Goal: Task Accomplishment & Management: Complete application form

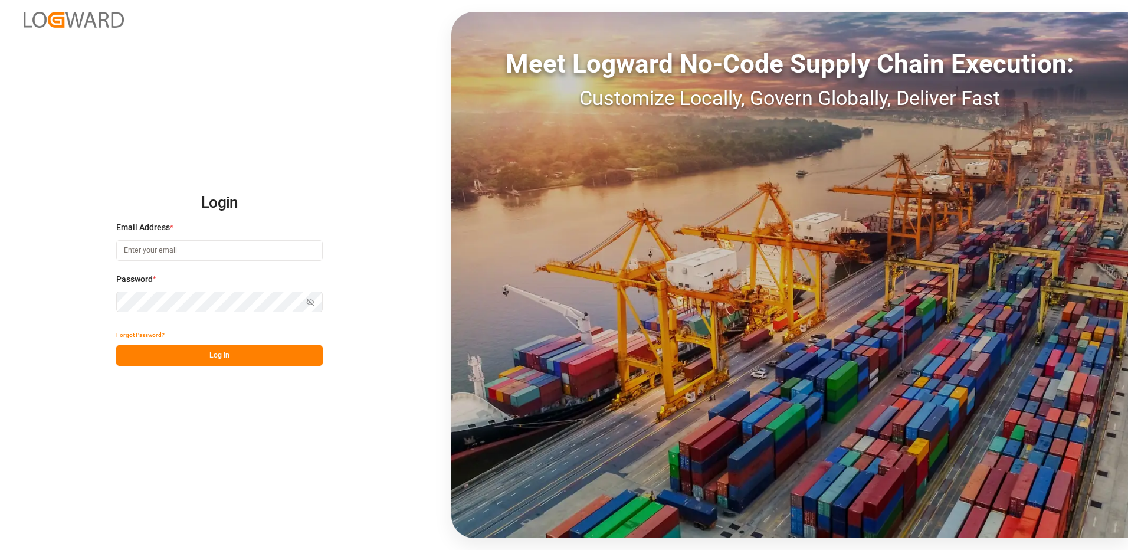
click at [165, 257] on input at bounding box center [219, 250] width 206 height 21
type input "duisburg-cs@haegerundschmidt.com"
click at [165, 353] on button "Log In" at bounding box center [219, 355] width 206 height 21
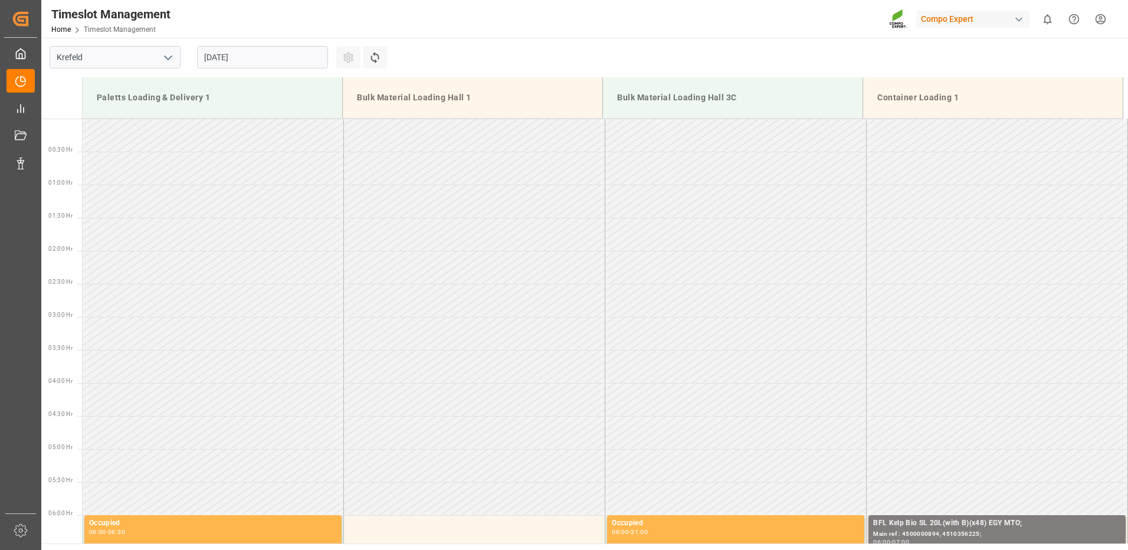
scroll to position [785, 0]
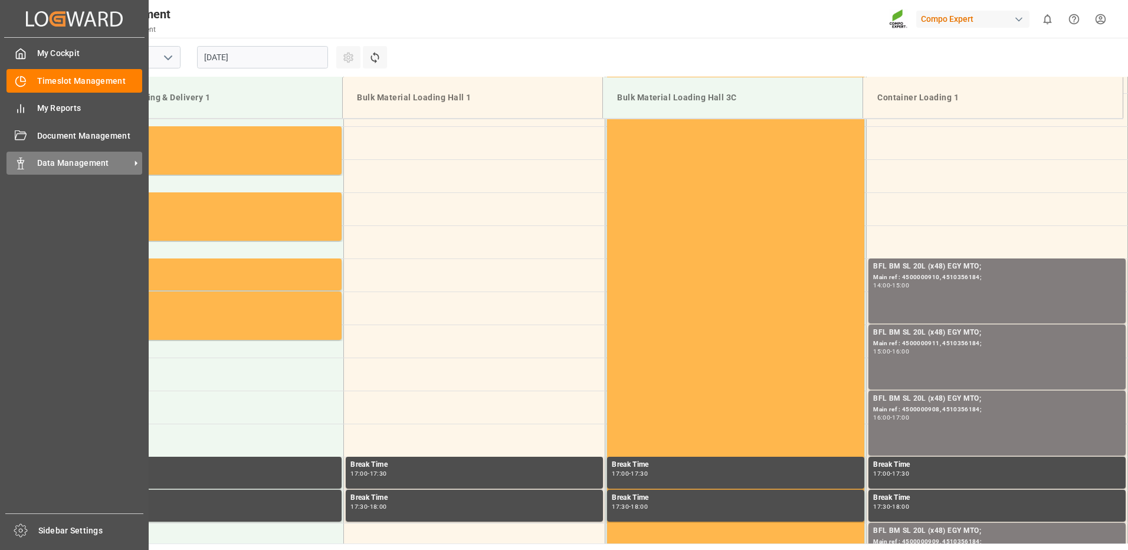
click at [14, 167] on div at bounding box center [16, 163] width 20 height 12
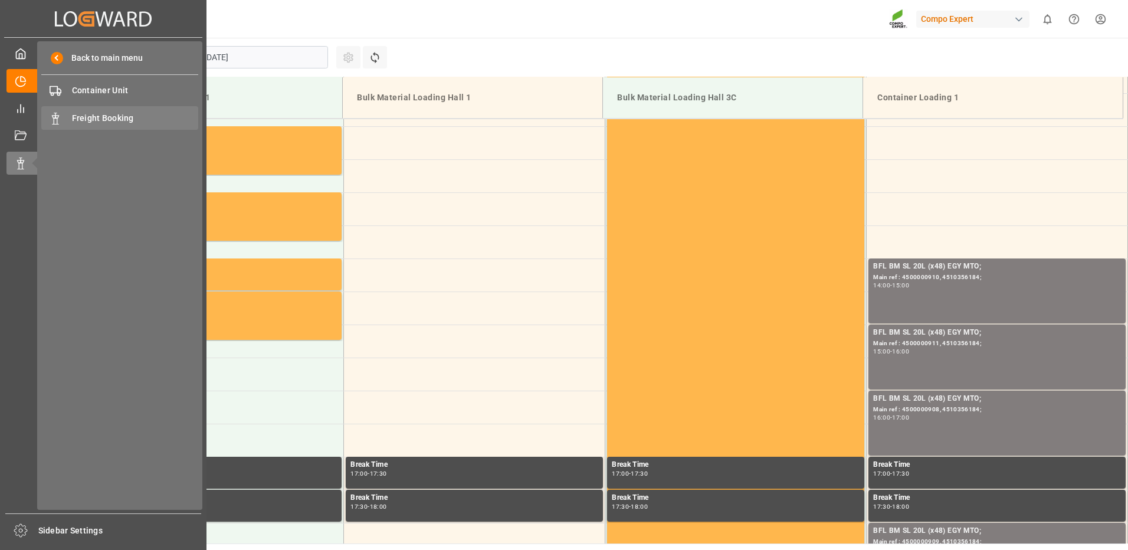
click at [87, 121] on span "Freight Booking" at bounding box center [135, 118] width 127 height 12
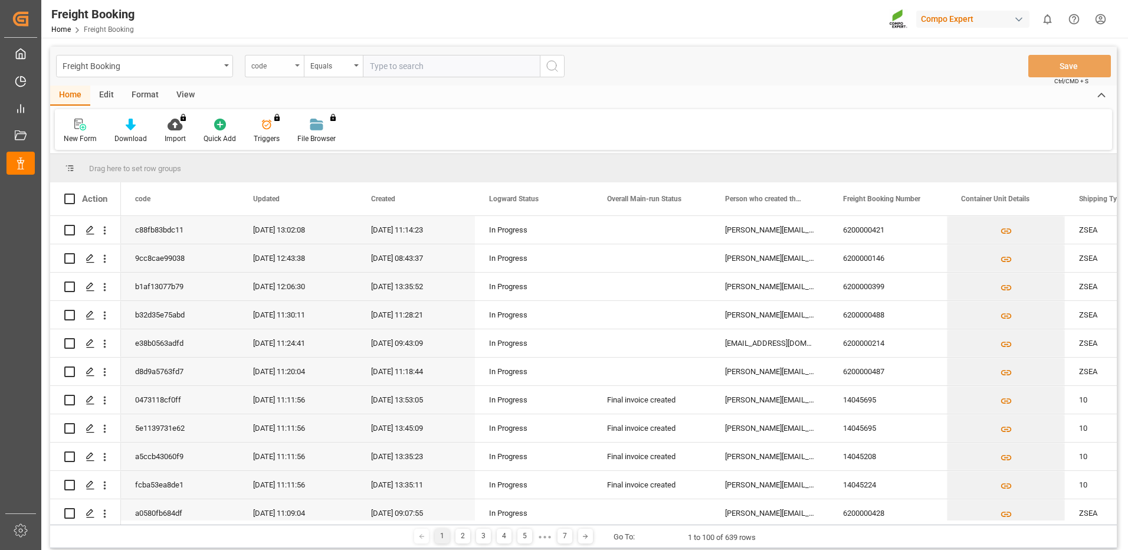
click at [296, 66] on icon "open menu" at bounding box center [297, 65] width 5 height 2
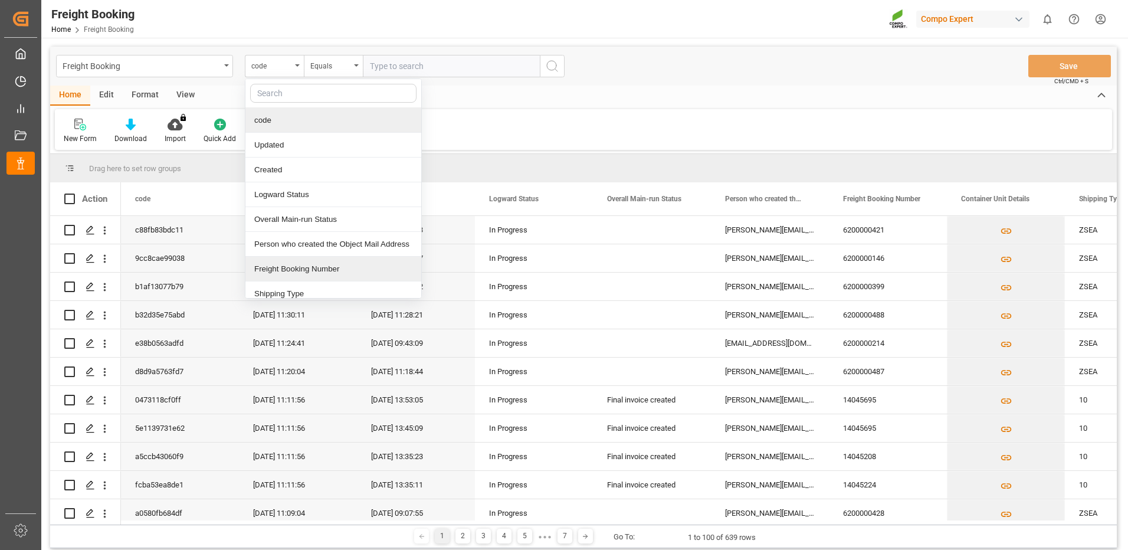
click at [277, 268] on div "Freight Booking Number" at bounding box center [333, 269] width 176 height 25
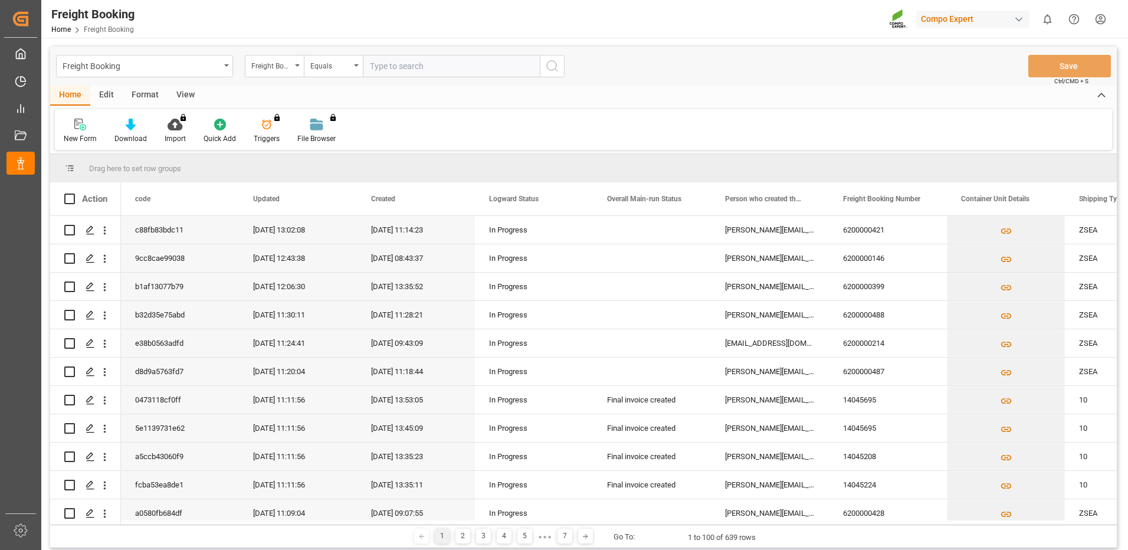
paste input "6422833500"
type input "6422833500"
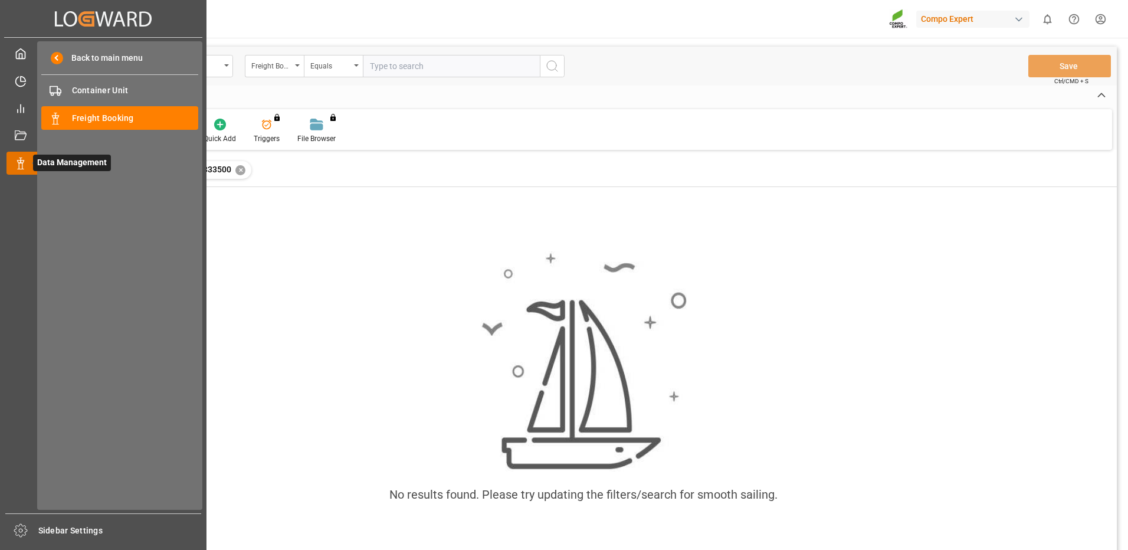
click at [12, 156] on div "Data Management Data Management" at bounding box center [102, 163] width 193 height 23
click at [78, 125] on div "Freight Booking Freight Booking" at bounding box center [119, 117] width 157 height 23
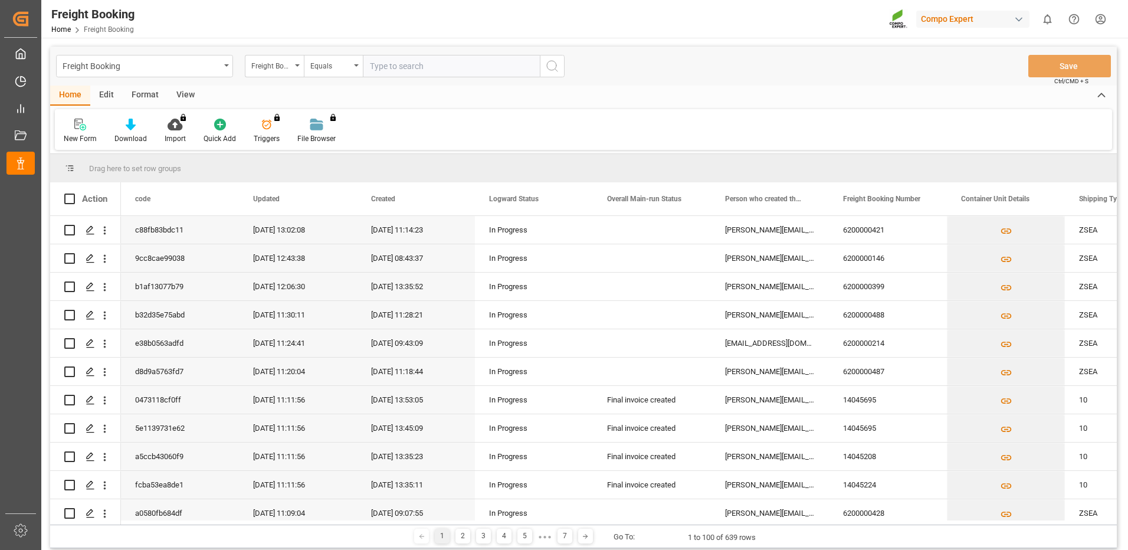
click at [431, 63] on input "text" at bounding box center [451, 66] width 177 height 22
paste input "6422833500"
type input "6422833500"
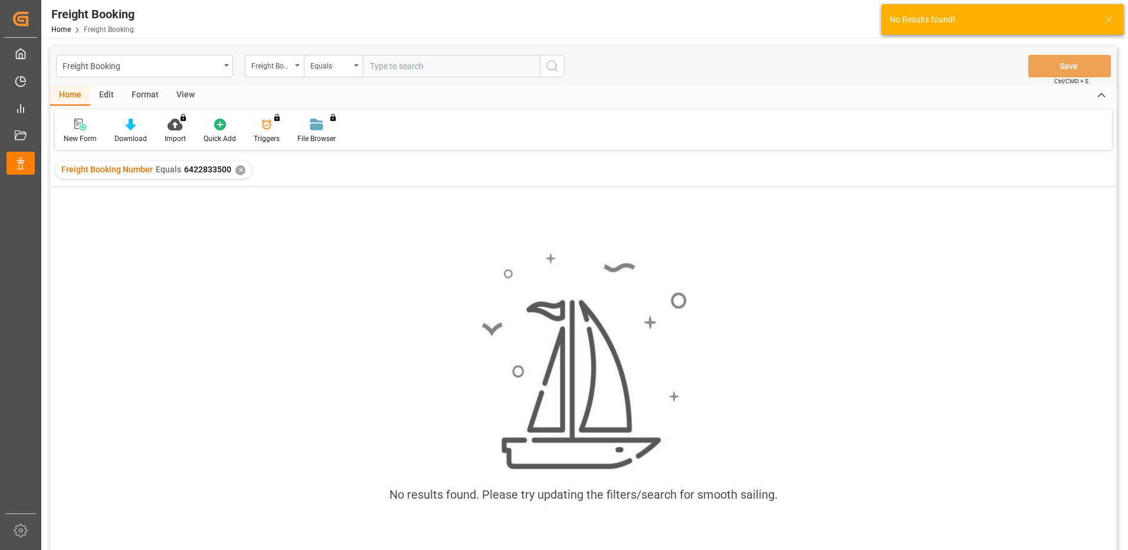
click at [264, 421] on div "No results found. Please try updating the filters/search for smooth sailing." at bounding box center [583, 383] width 1066 height 282
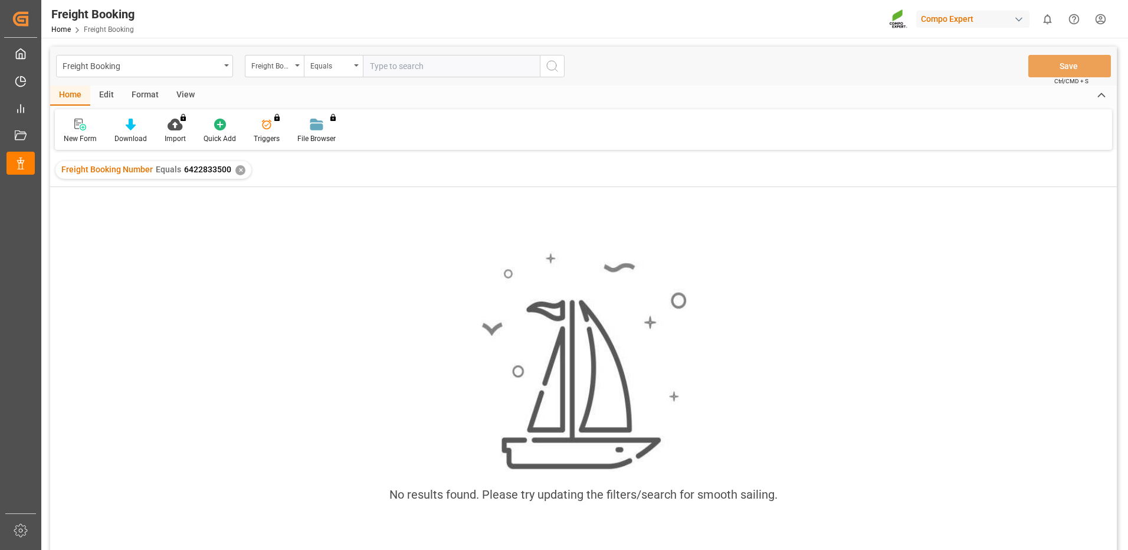
click at [384, 71] on input "text" at bounding box center [451, 66] width 177 height 22
paste input "6427491140"
type input "6427491140"
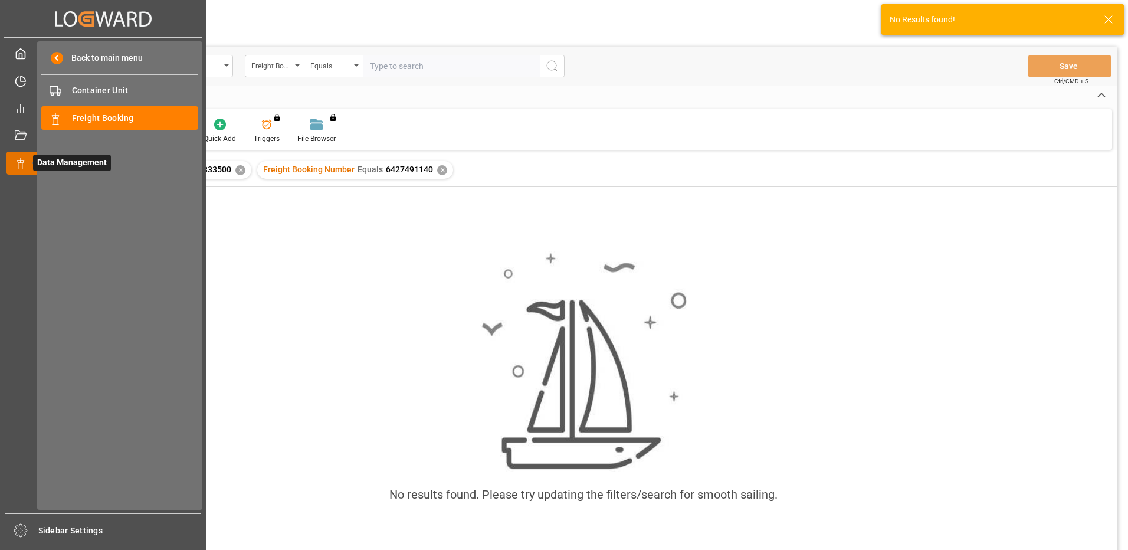
click at [21, 159] on line at bounding box center [21, 159] width 0 height 2
click at [79, 120] on span "Freight Booking" at bounding box center [135, 118] width 127 height 12
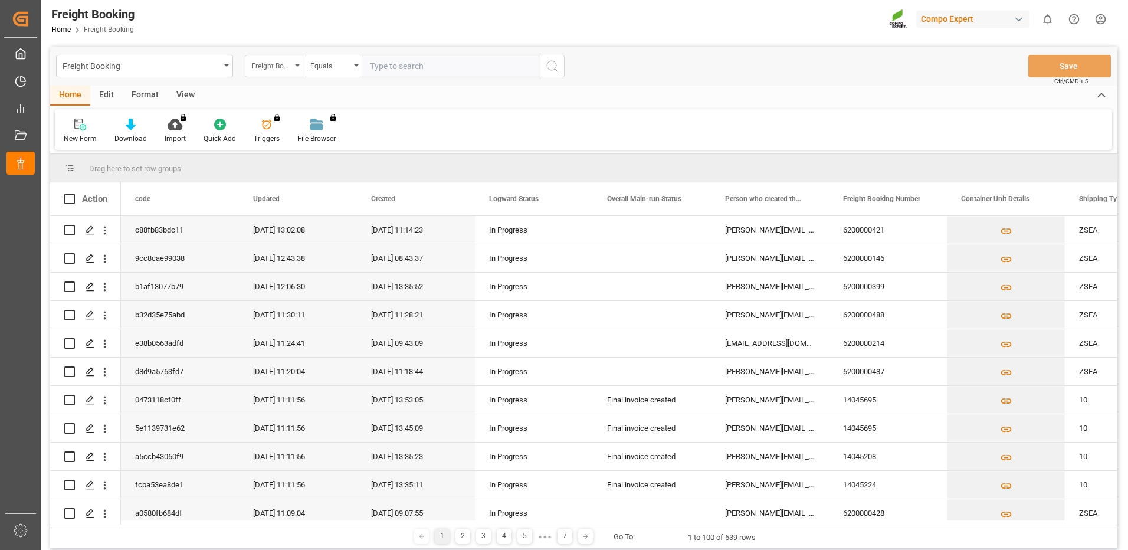
click at [297, 68] on div "Freight Booking Number" at bounding box center [274, 66] width 59 height 22
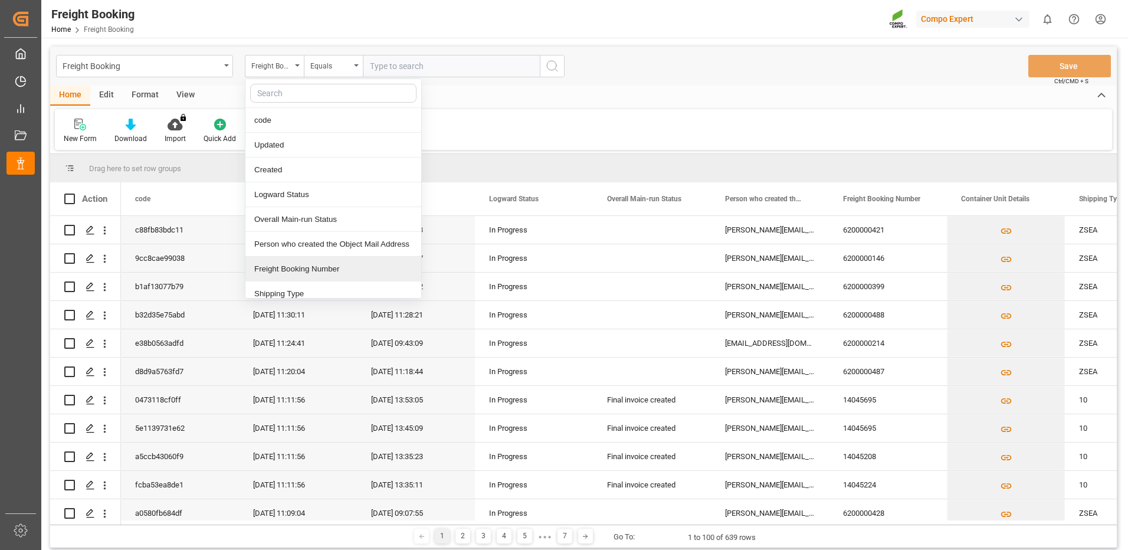
click at [280, 269] on div "Freight Booking Number" at bounding box center [333, 269] width 176 height 25
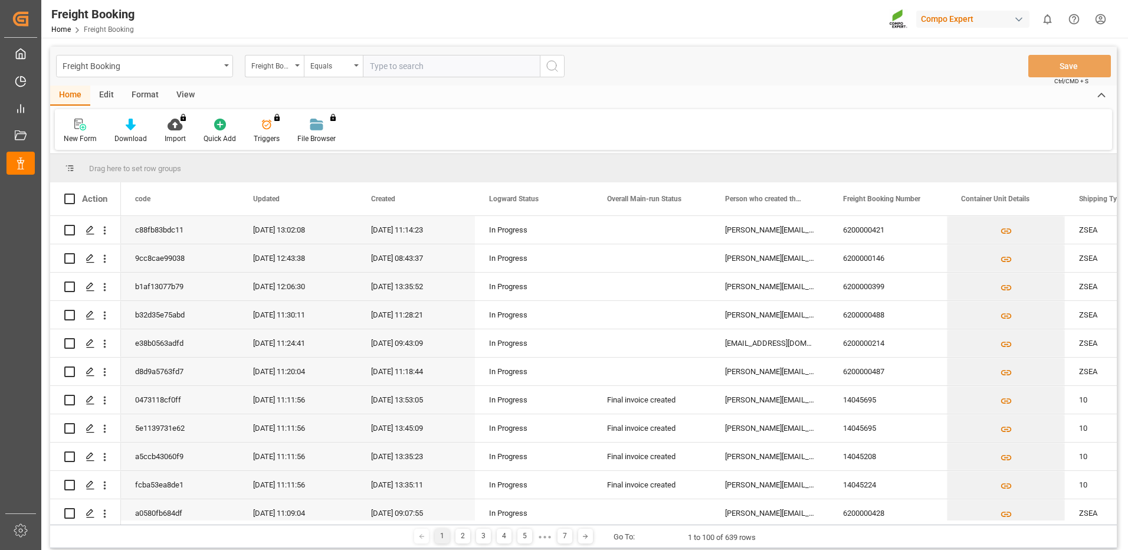
paste input "6427491140"
type input "6427491140"
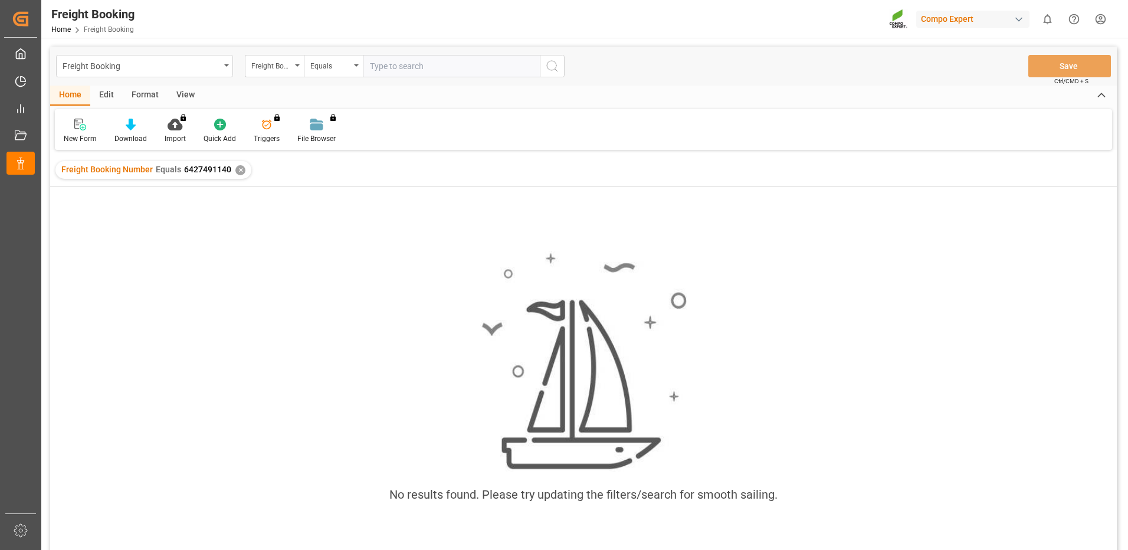
click at [395, 57] on input "text" at bounding box center [451, 66] width 177 height 22
paste input "6200000025"
type input "6200000025"
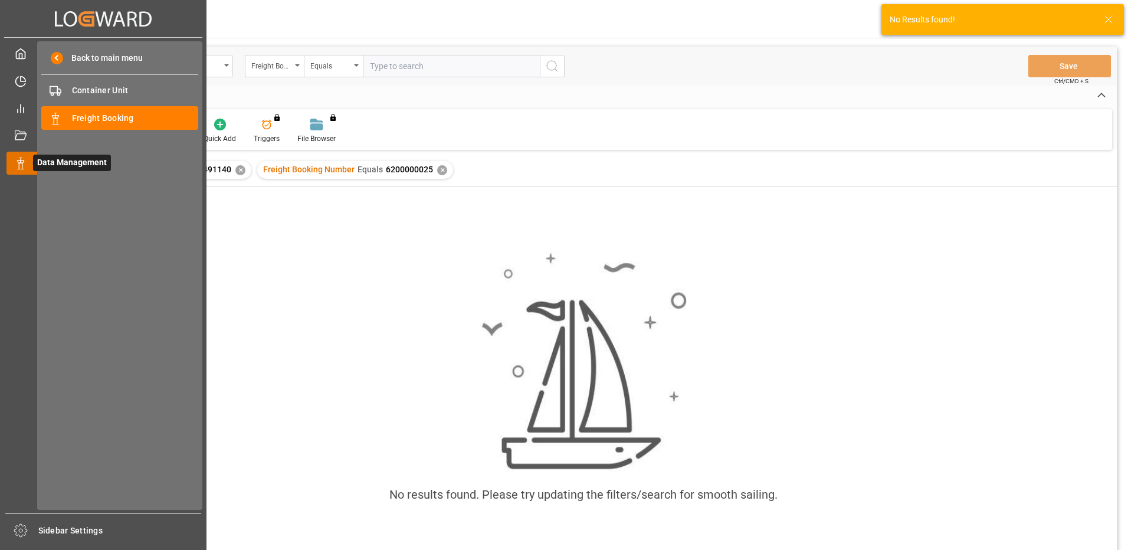
click at [14, 156] on div "Data Management Data Management" at bounding box center [102, 163] width 193 height 23
click at [75, 115] on span "Freight Booking" at bounding box center [135, 118] width 127 height 12
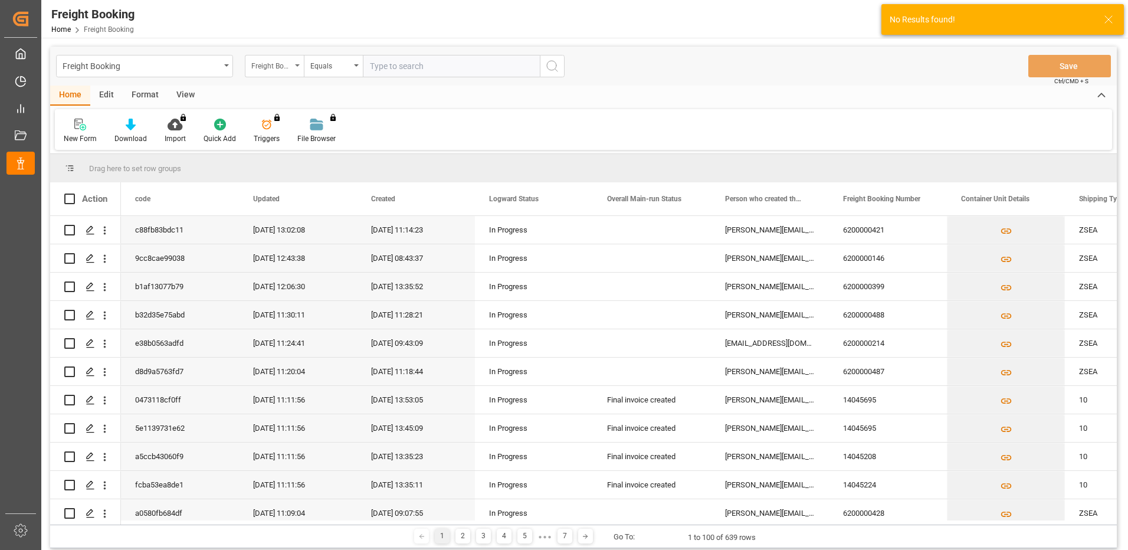
click at [295, 68] on div "Freight Booking Number" at bounding box center [274, 66] width 59 height 22
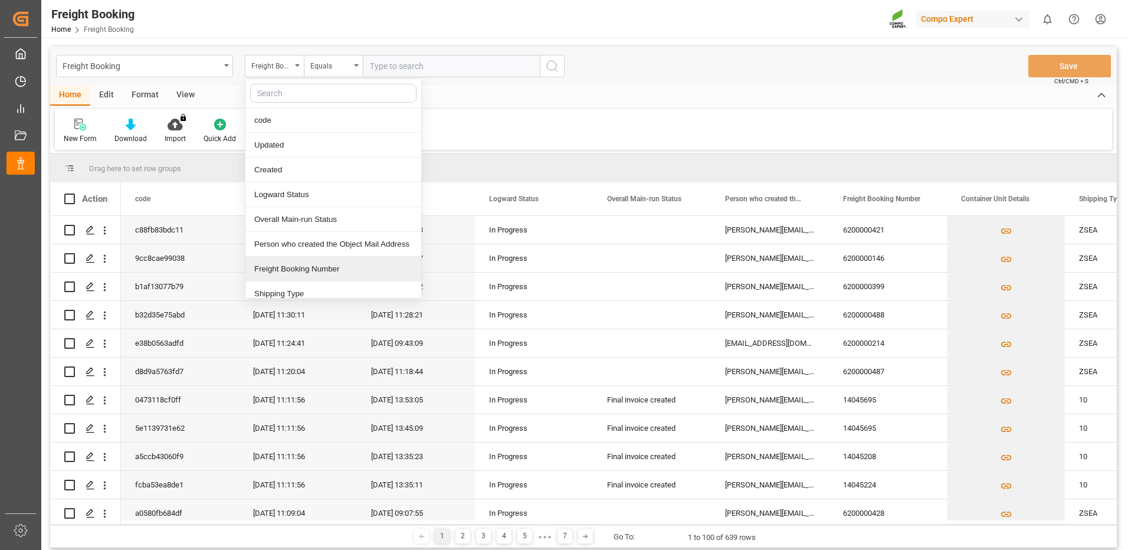
click at [267, 264] on div "Freight Booking Number" at bounding box center [333, 269] width 176 height 25
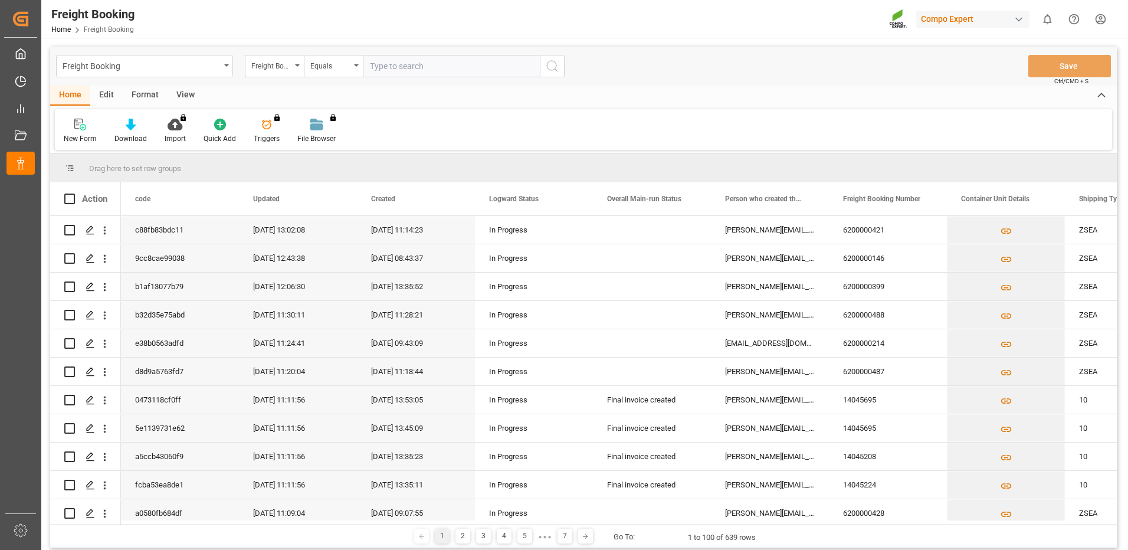
paste input "6200000025"
type input "6200000025"
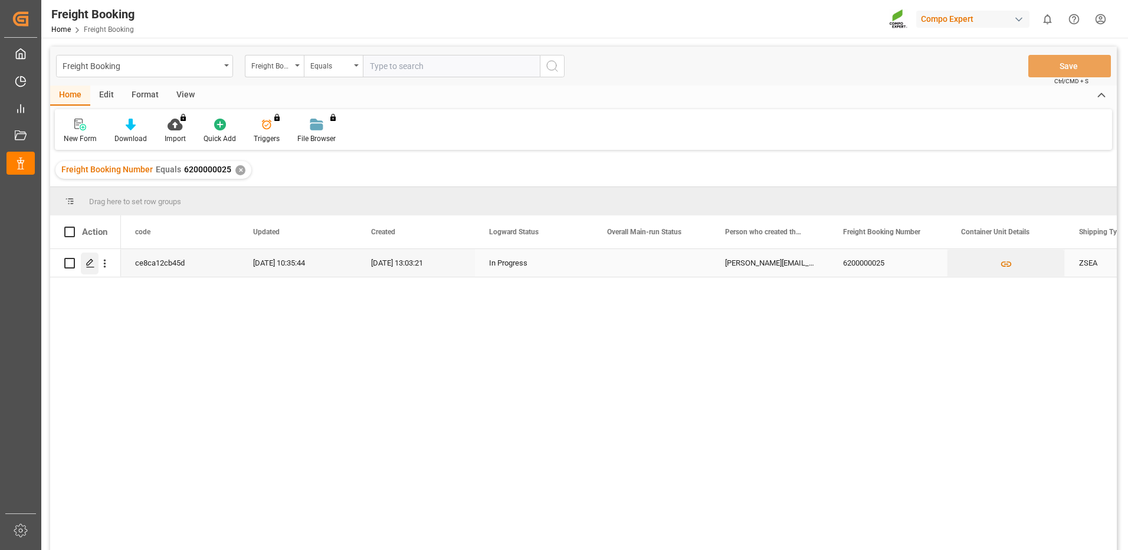
click at [85, 260] on div "Press SPACE to select this row." at bounding box center [90, 263] width 18 height 22
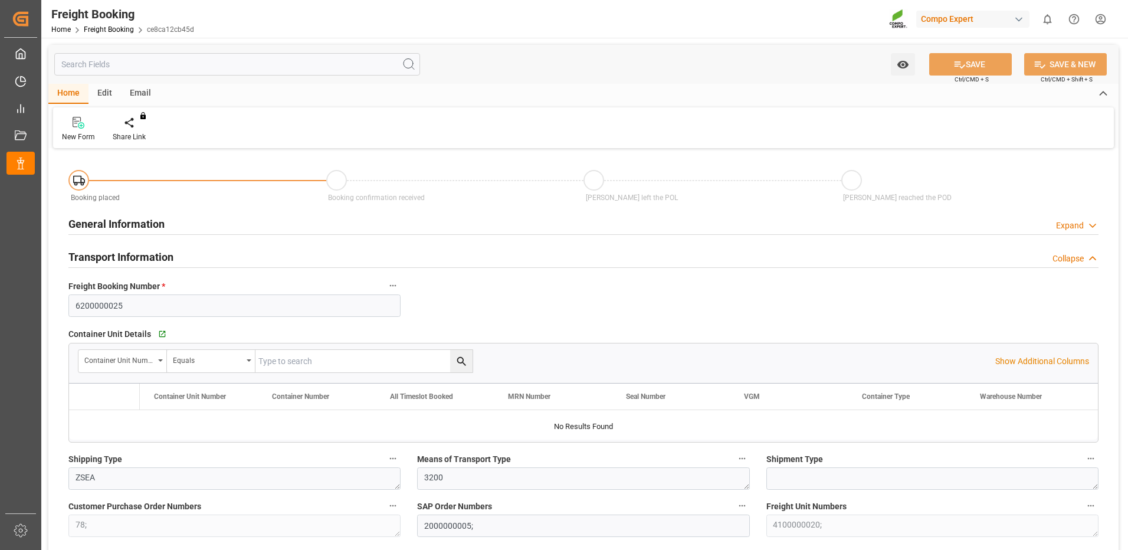
type input "Cosco"
type input "COSCO Shipping Co. Ltd."
type input "9462043"
type input "NLRTM"
type input "INMUN"
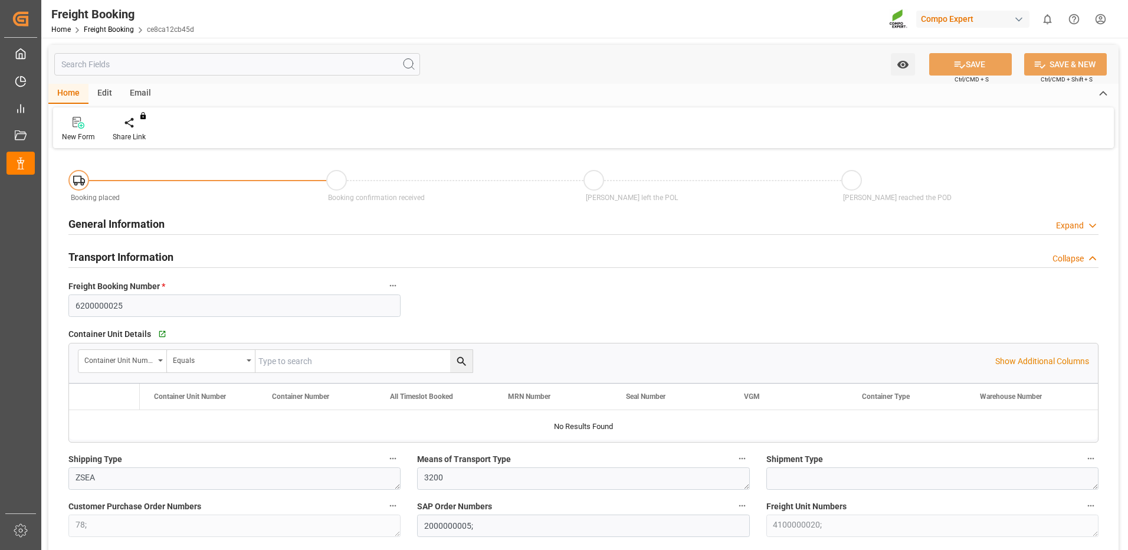
type input "0"
type input "17852.16"
type input "[DATE] 01:00"
type input "[DATE] 21:30"
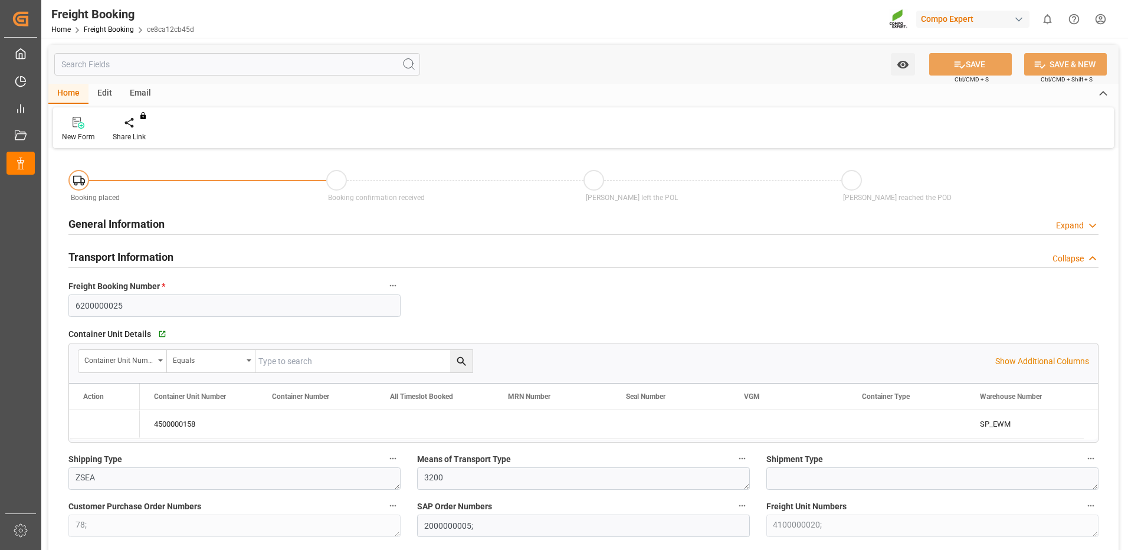
type input "[DATE] 13:03"
click at [94, 427] on icon "Press SPACE to select this row." at bounding box center [94, 423] width 9 height 9
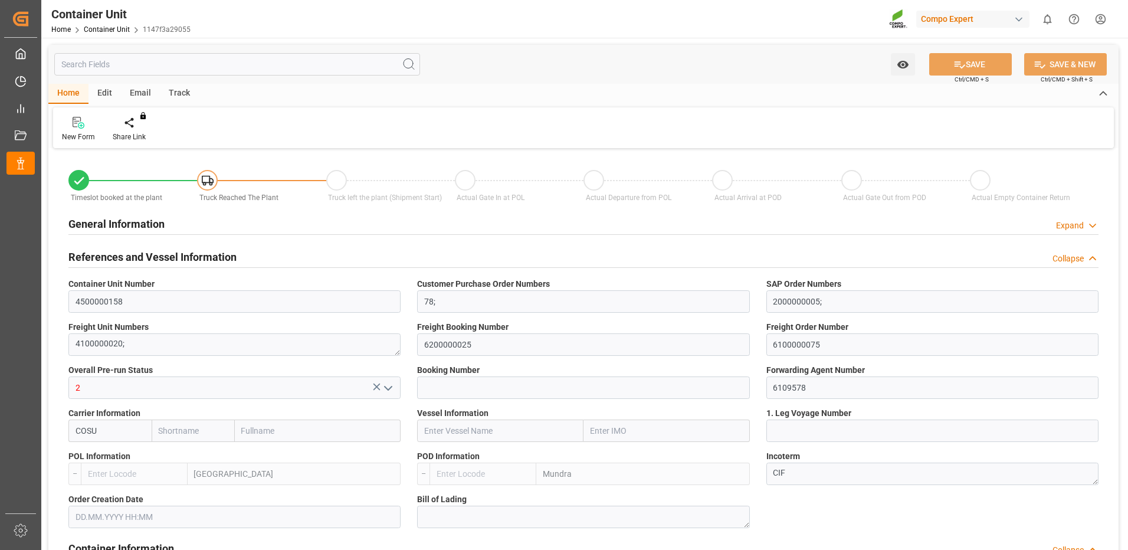
type input "Cosco"
type input "COSCO Shipping Co. Ltd."
type input "NLRTM"
type input "INMUN"
type input "0"
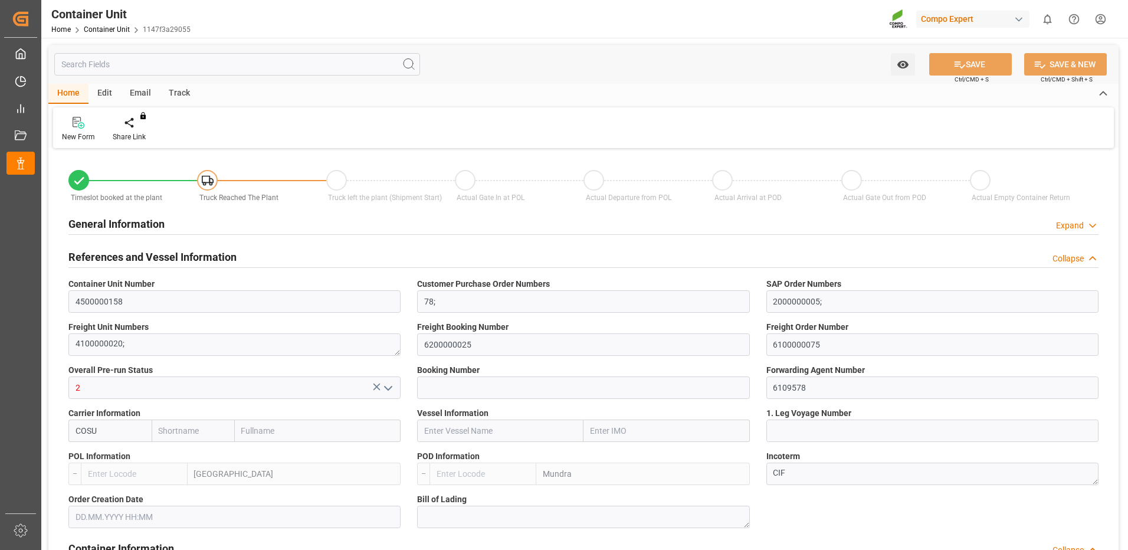
type input "0"
type input "17852.16"
type input "[DATE]"
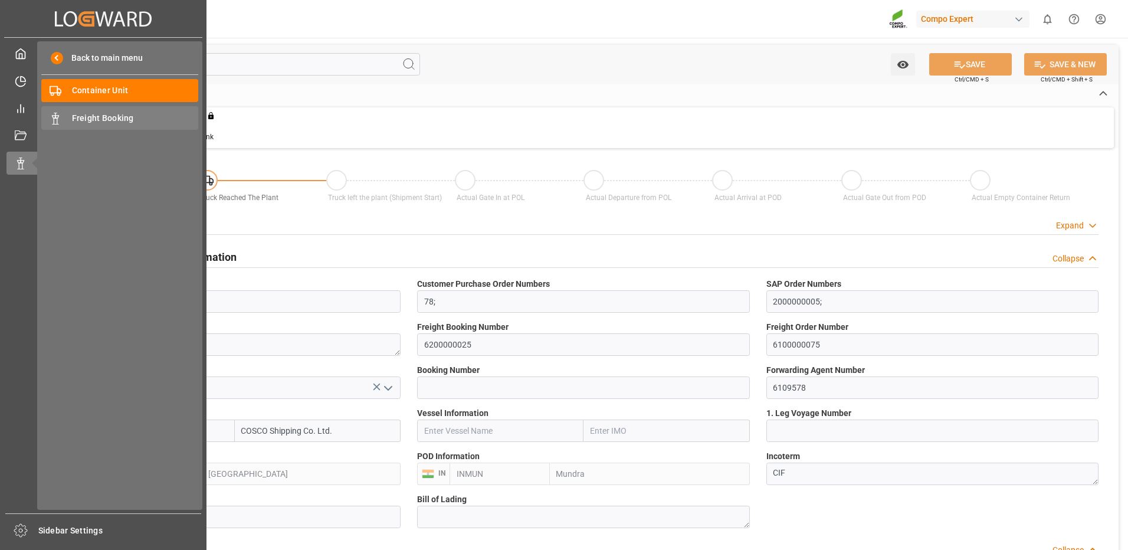
click at [112, 124] on span "Freight Booking" at bounding box center [135, 118] width 127 height 12
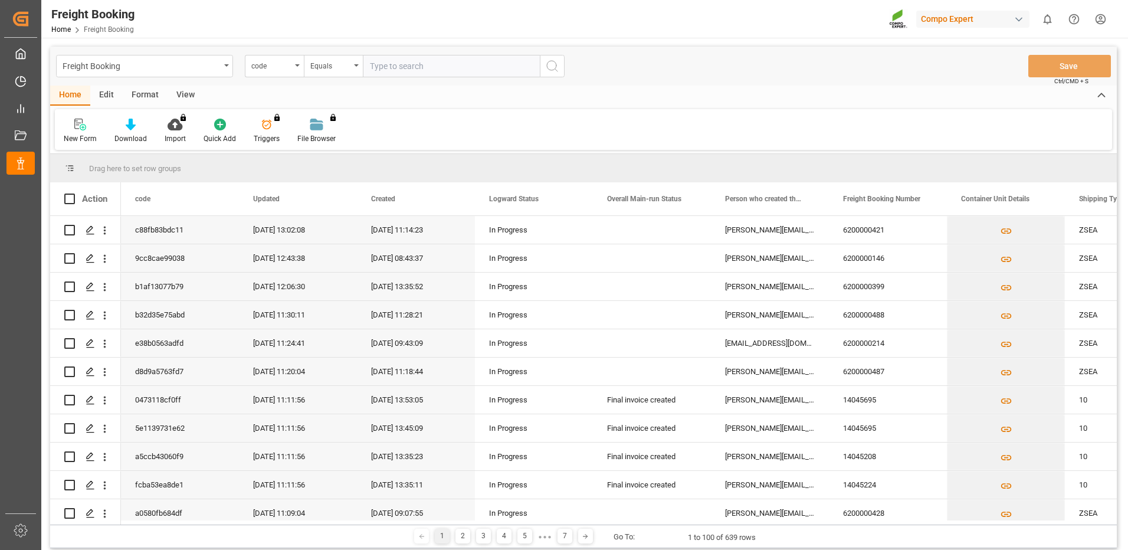
type input "6200000025"
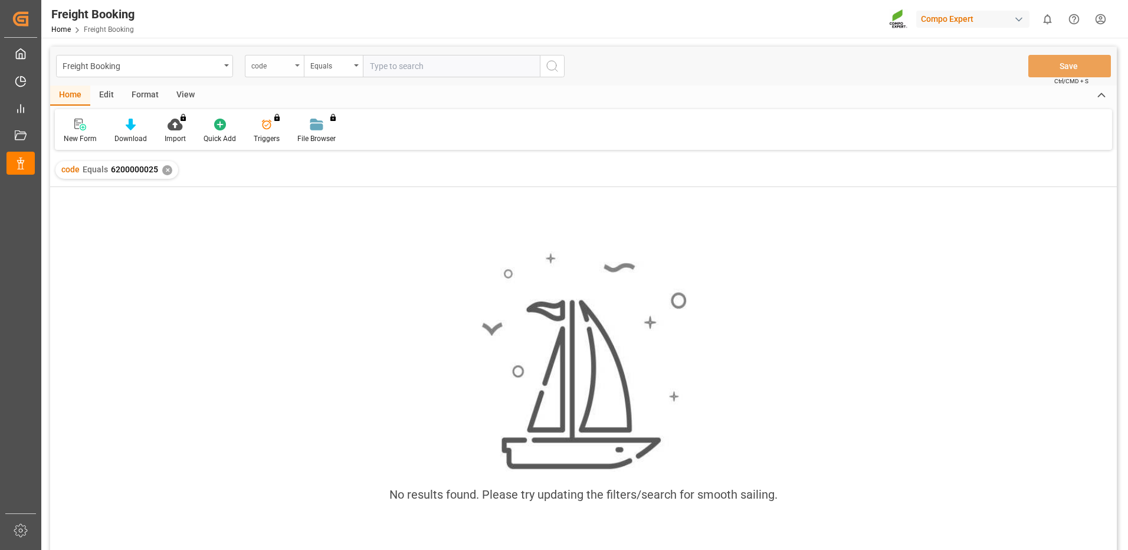
click at [298, 67] on div "code" at bounding box center [274, 66] width 59 height 22
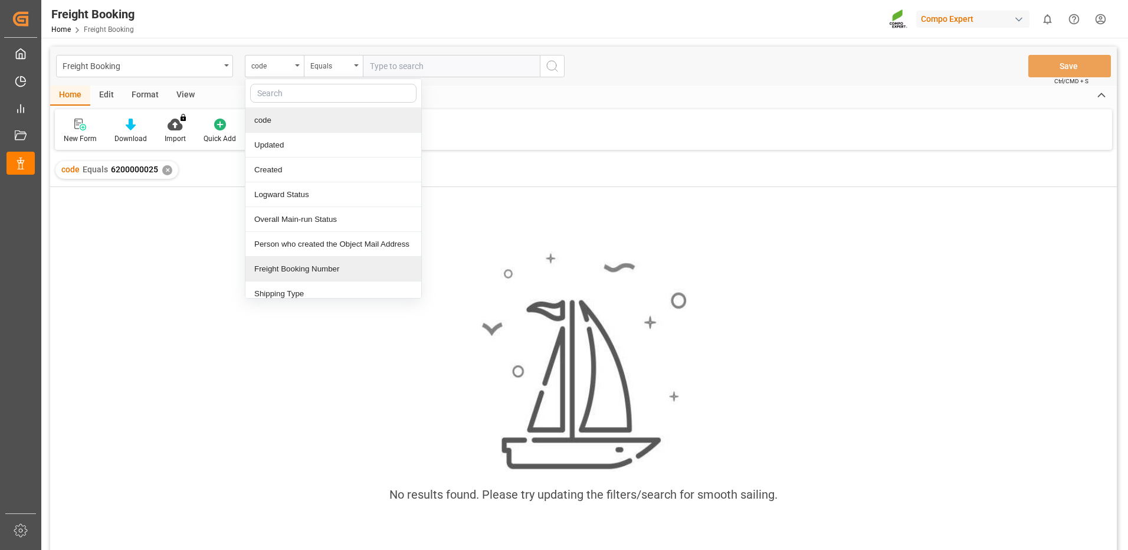
drag, startPoint x: 277, startPoint y: 272, endPoint x: 294, endPoint y: 245, distance: 32.1
click at [278, 271] on div "Freight Booking Number" at bounding box center [333, 269] width 176 height 25
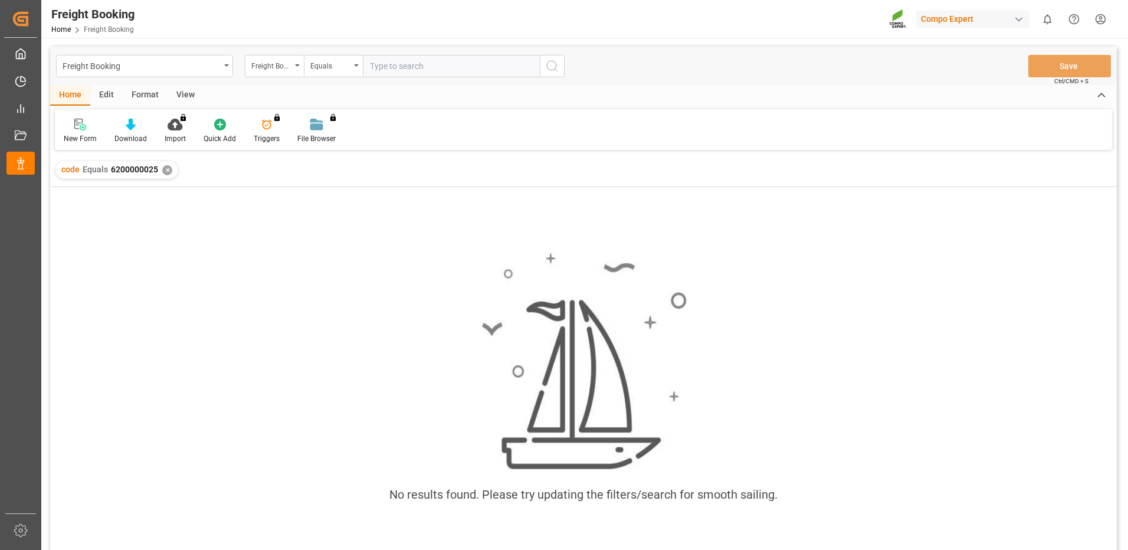
paste input "6200000025"
type input "6200000025"
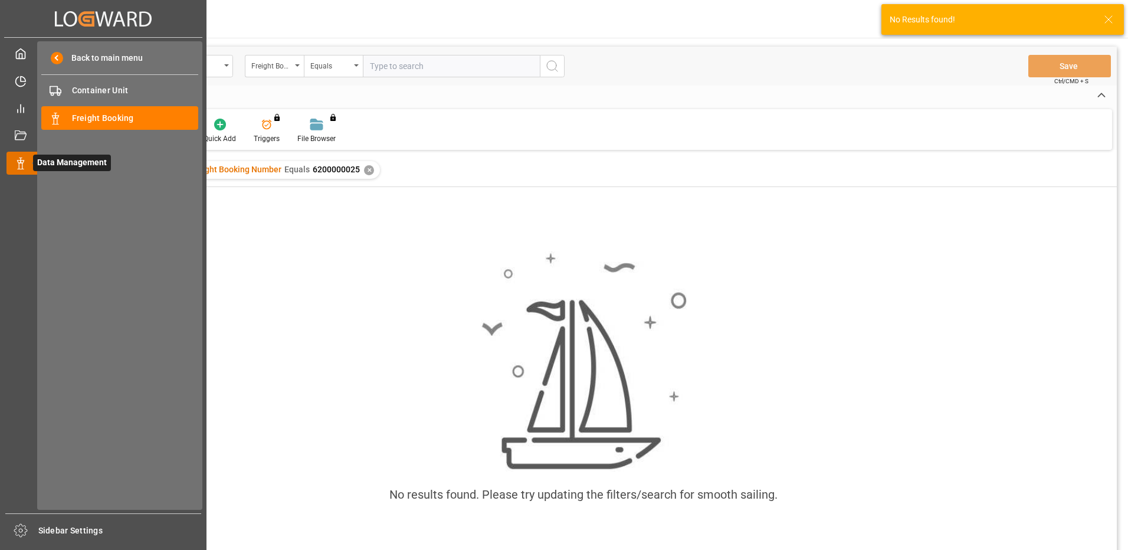
click at [17, 163] on icon at bounding box center [21, 163] width 12 height 12
click at [66, 113] on div "Freight Booking Freight Booking" at bounding box center [119, 117] width 157 height 23
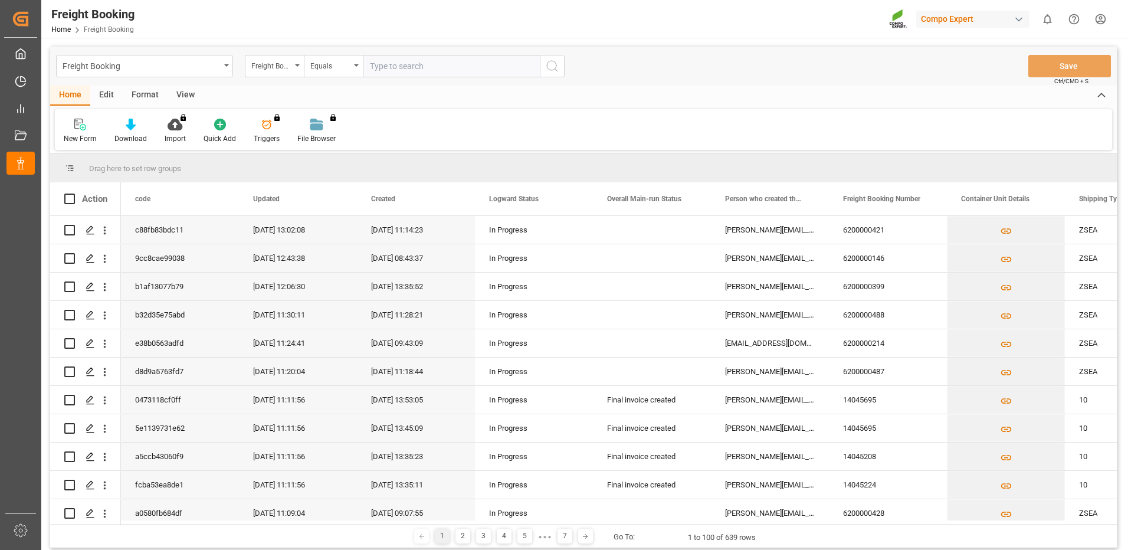
click at [374, 70] on input "text" at bounding box center [451, 66] width 177 height 22
paste input "6200000025"
type input "6200000025"
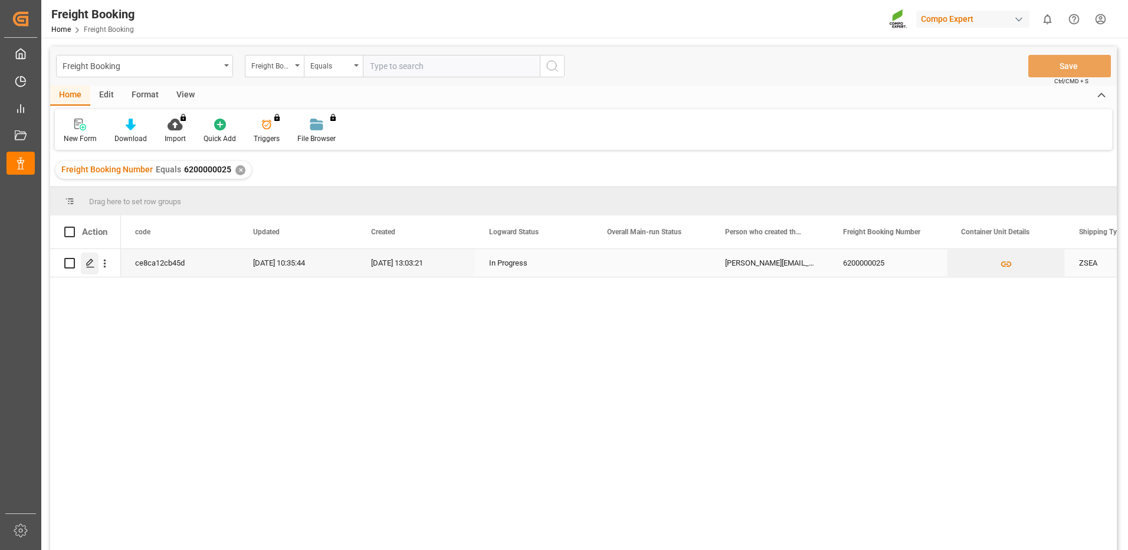
click at [87, 262] on icon "Press SPACE to select this row." at bounding box center [90, 262] width 9 height 9
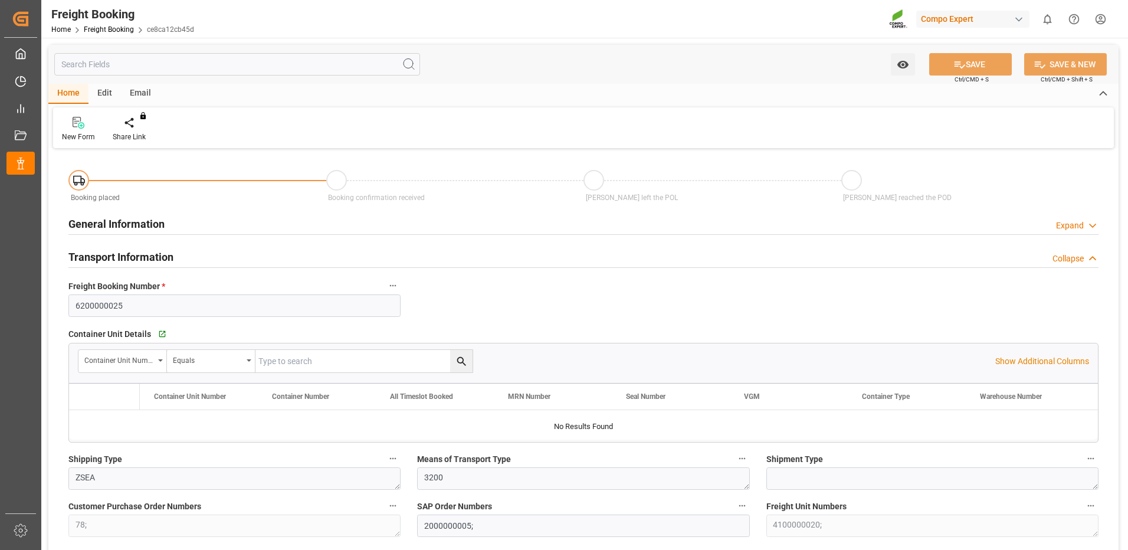
type input "Cosco"
type input "COSCO Shipping Co. Ltd."
type input "9462043"
type input "NLRTM"
type input "INMUN"
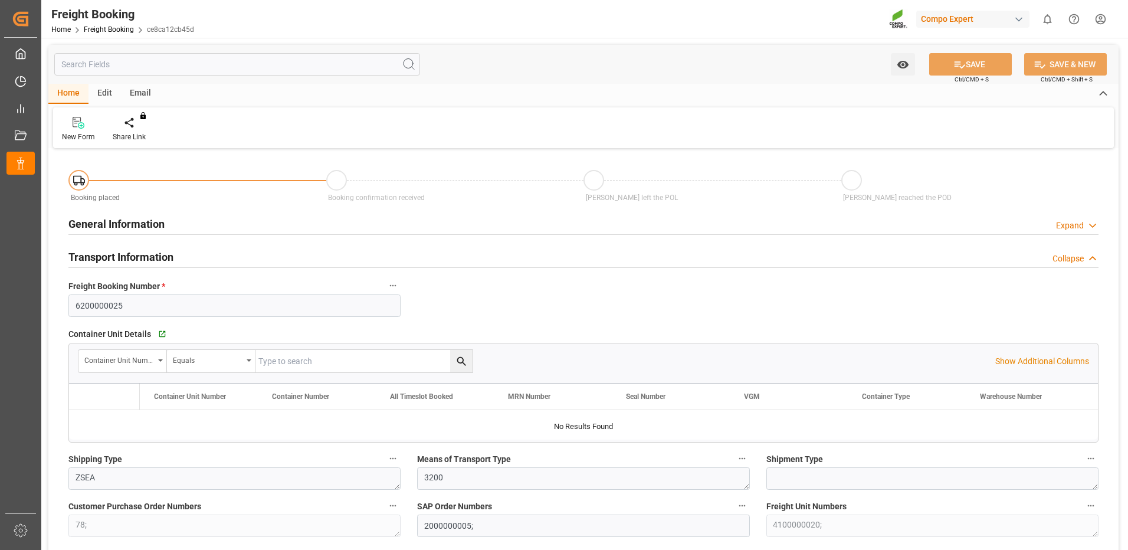
type input "0"
type input "17852.16"
type input "[DATE] 01:00"
type input "[DATE] 21:30"
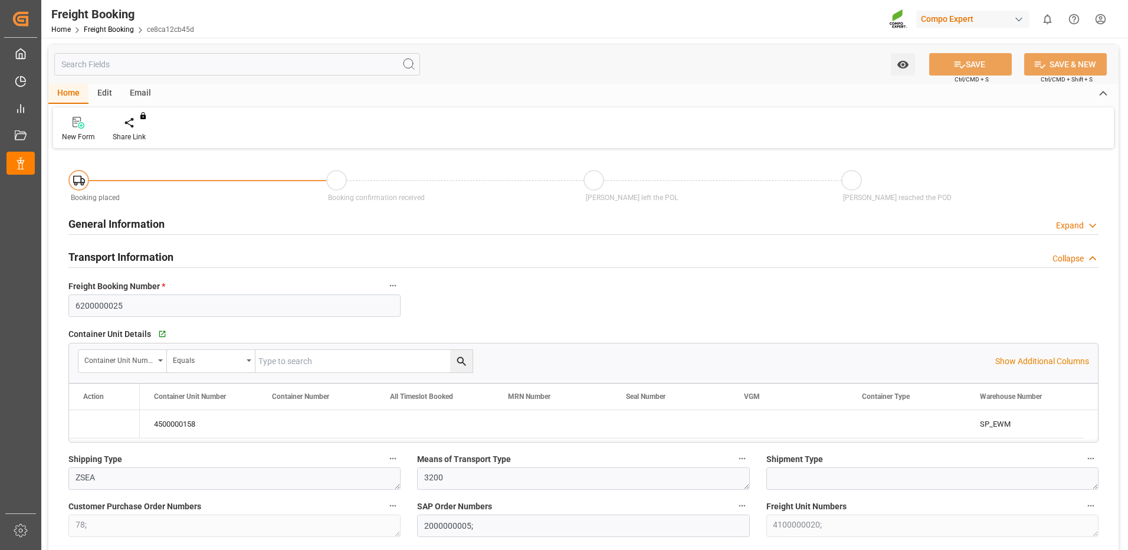
type input "[DATE] 13:03"
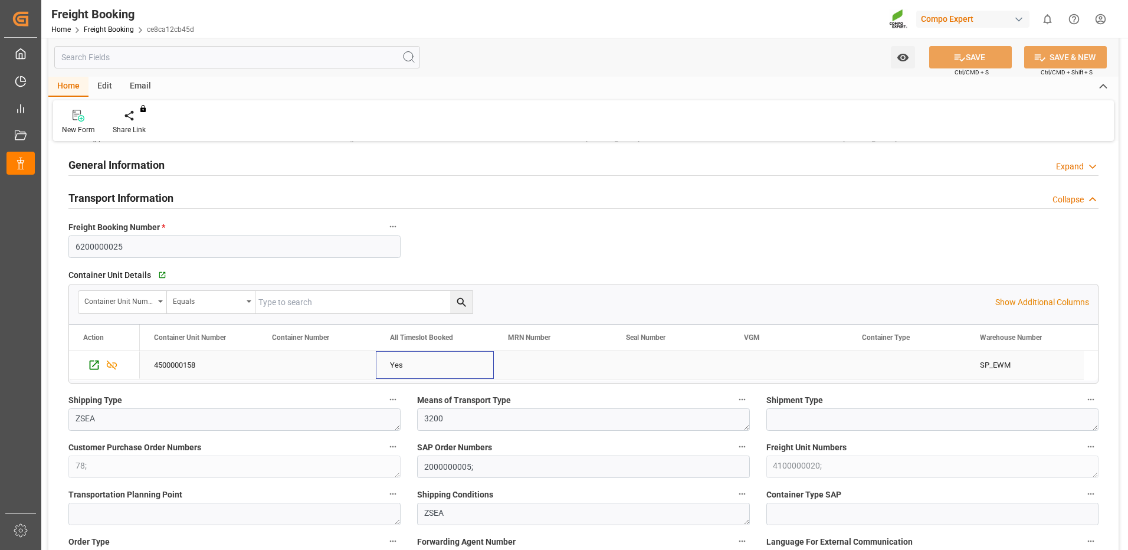
click at [393, 368] on div "Yes" at bounding box center [435, 364] width 90 height 27
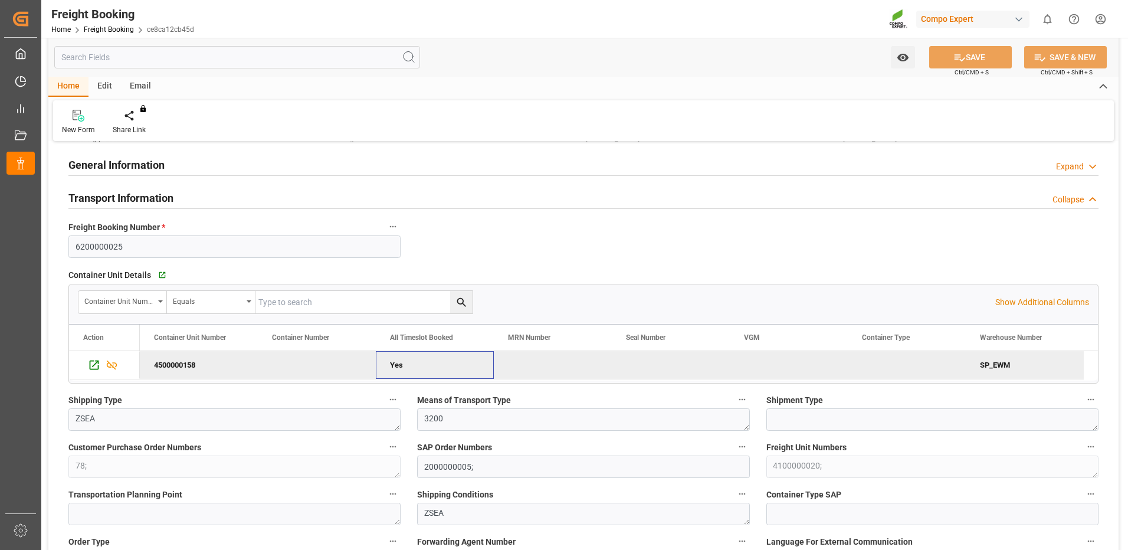
click at [168, 364] on div "4500000158" at bounding box center [199, 365] width 118 height 28
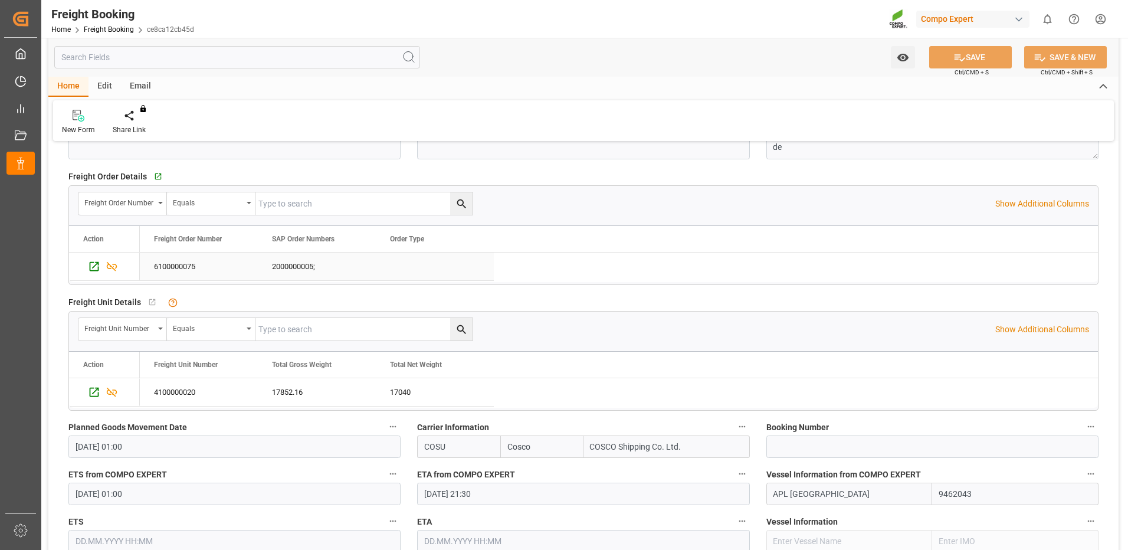
scroll to position [531, 0]
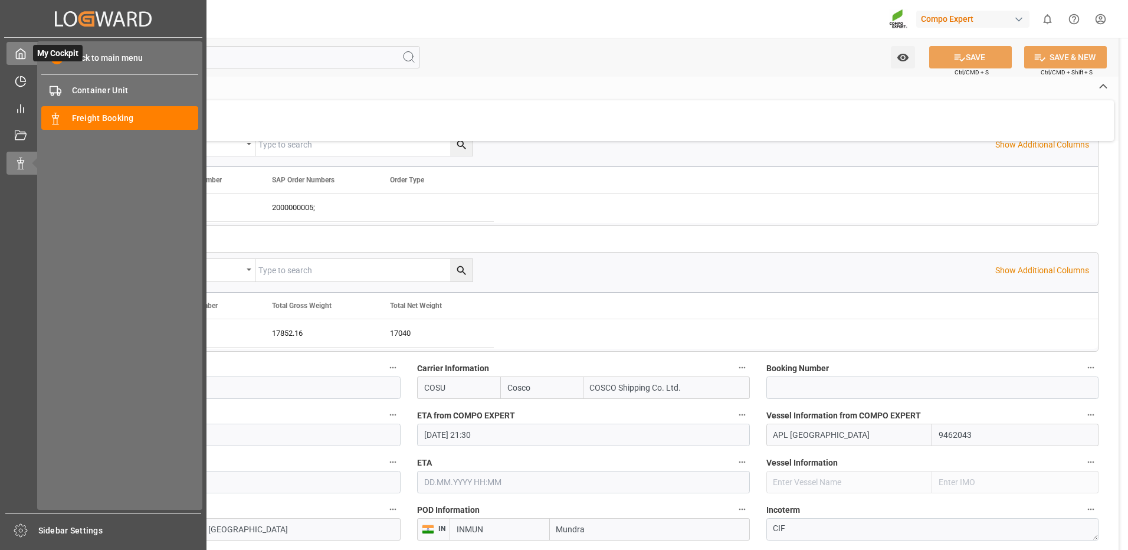
click at [14, 58] on div at bounding box center [16, 53] width 20 height 12
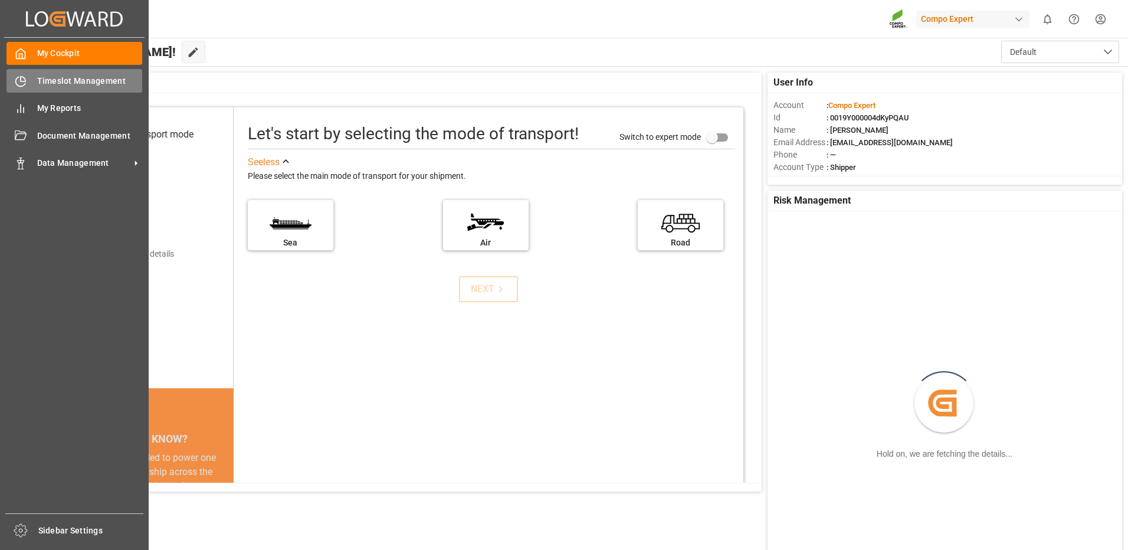
click at [14, 80] on div at bounding box center [16, 81] width 20 height 12
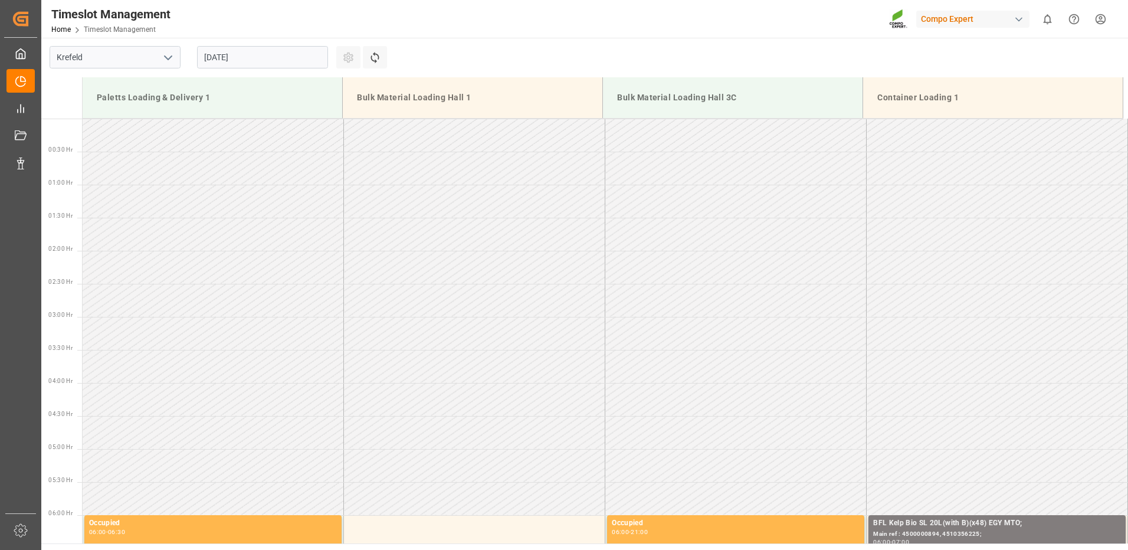
scroll to position [785, 0]
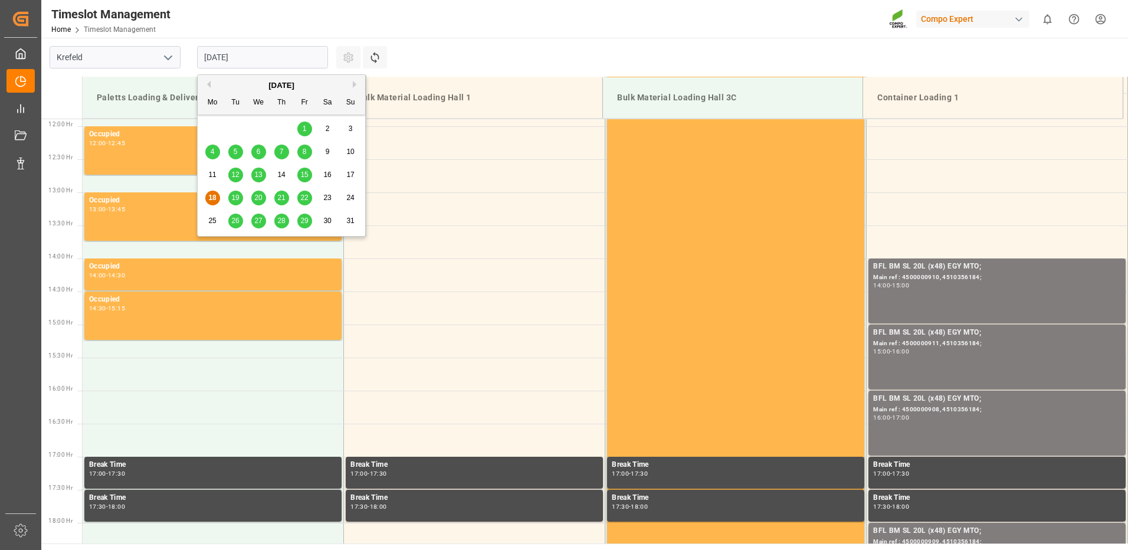
click at [207, 61] on input "[DATE]" at bounding box center [262, 57] width 131 height 22
click at [356, 85] on button "Next Month" at bounding box center [356, 84] width 7 height 7
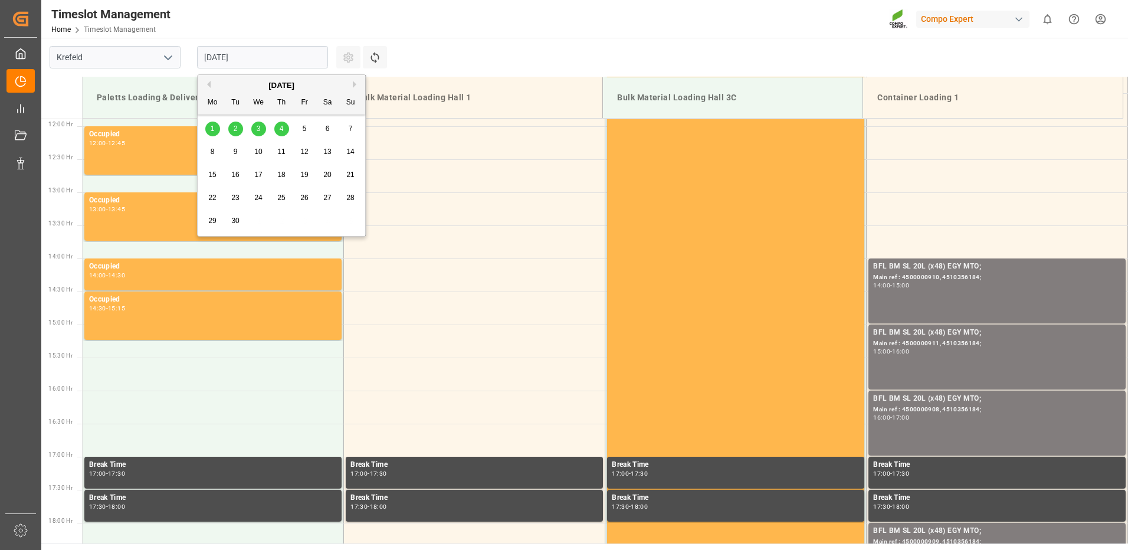
click at [258, 125] on span "3" at bounding box center [259, 128] width 4 height 8
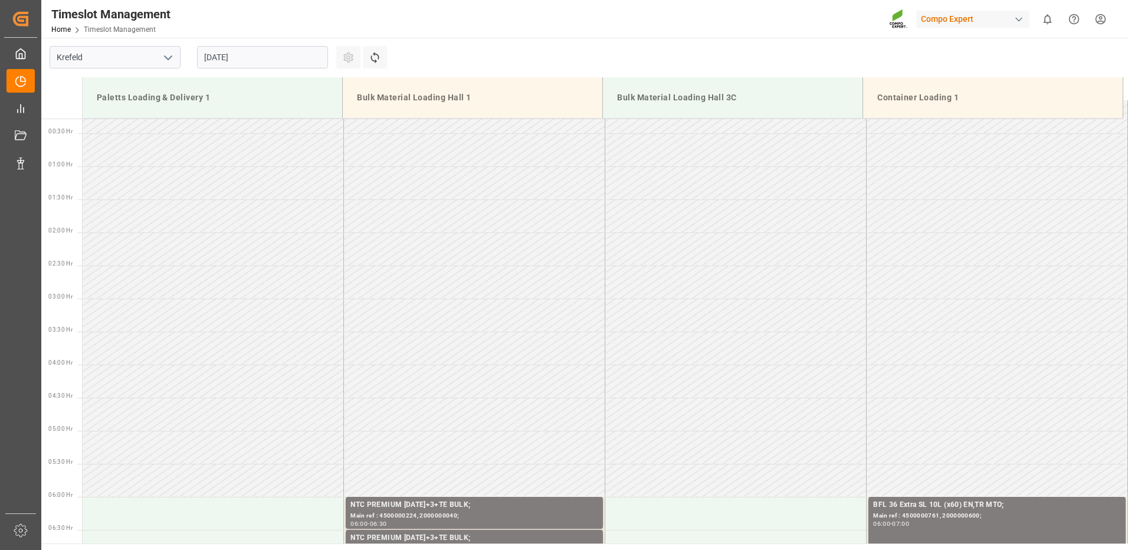
scroll to position [313, 0]
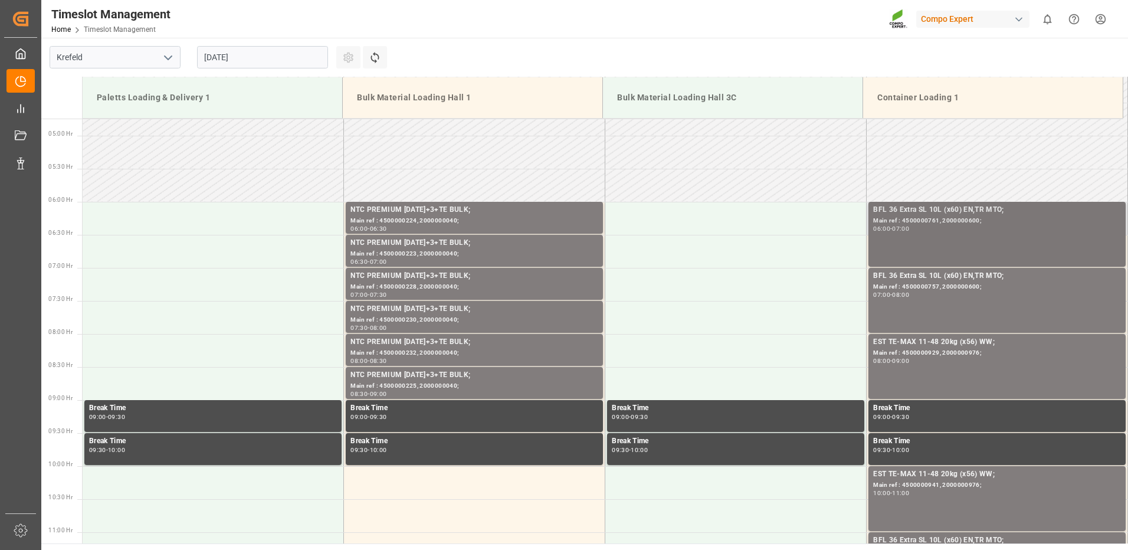
click at [901, 226] on div "07:00" at bounding box center [900, 228] width 17 height 5
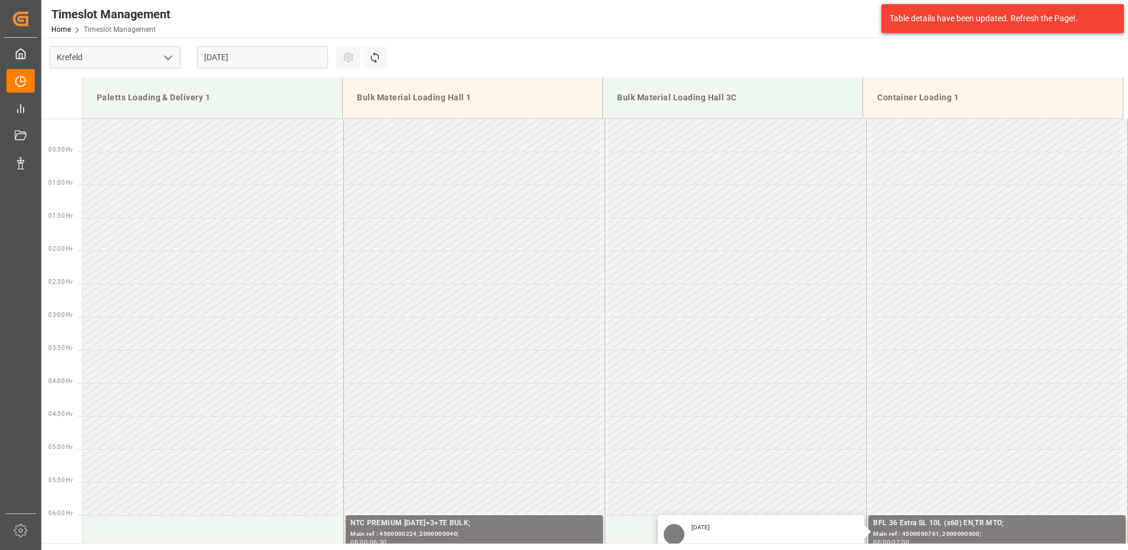
scroll to position [313, 0]
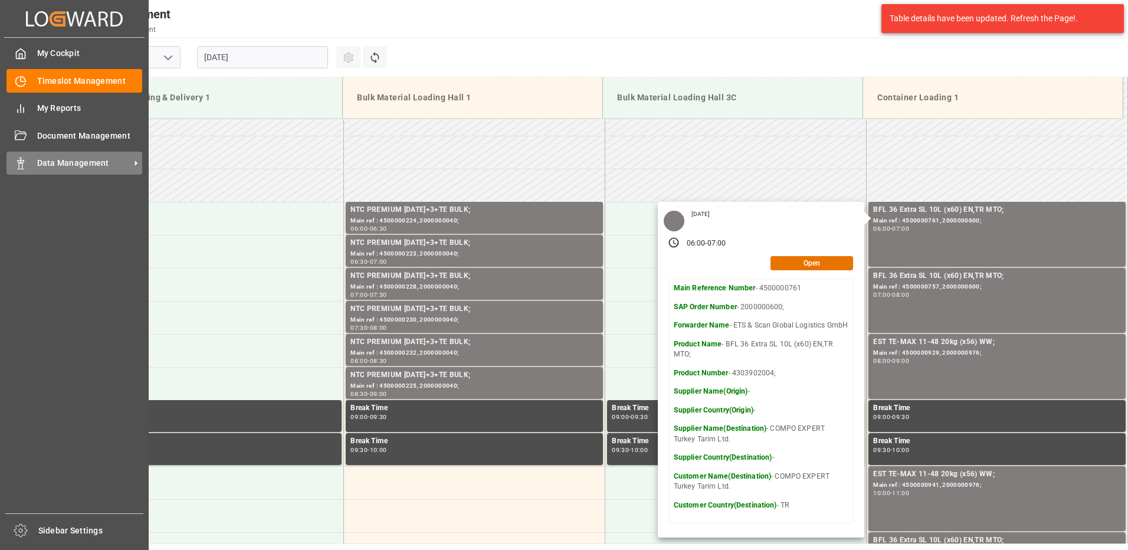
click at [32, 163] on div "Data Management Data Management" at bounding box center [74, 163] width 136 height 23
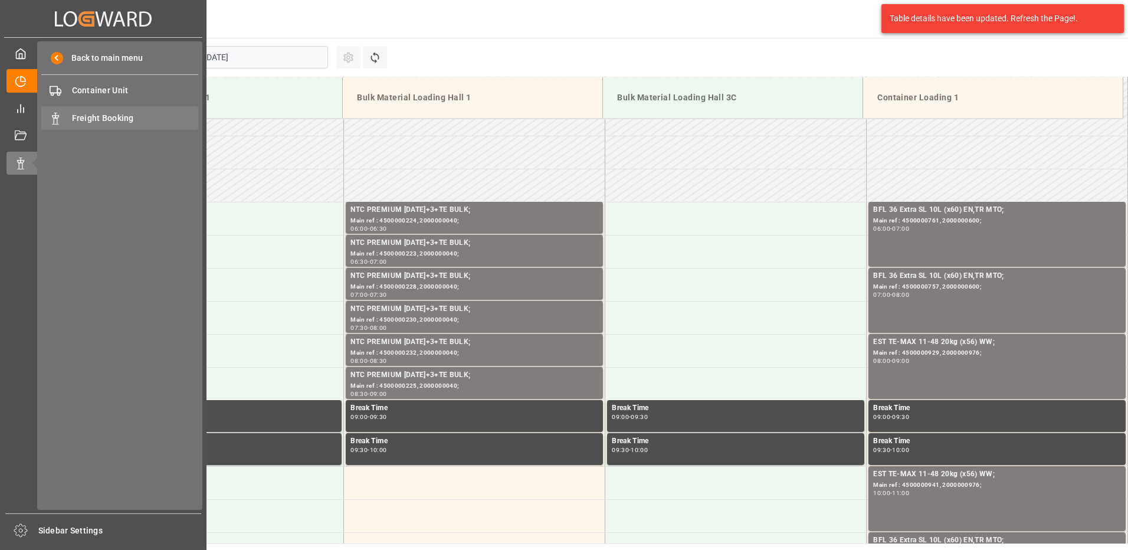
click at [96, 114] on span "Freight Booking" at bounding box center [135, 118] width 127 height 12
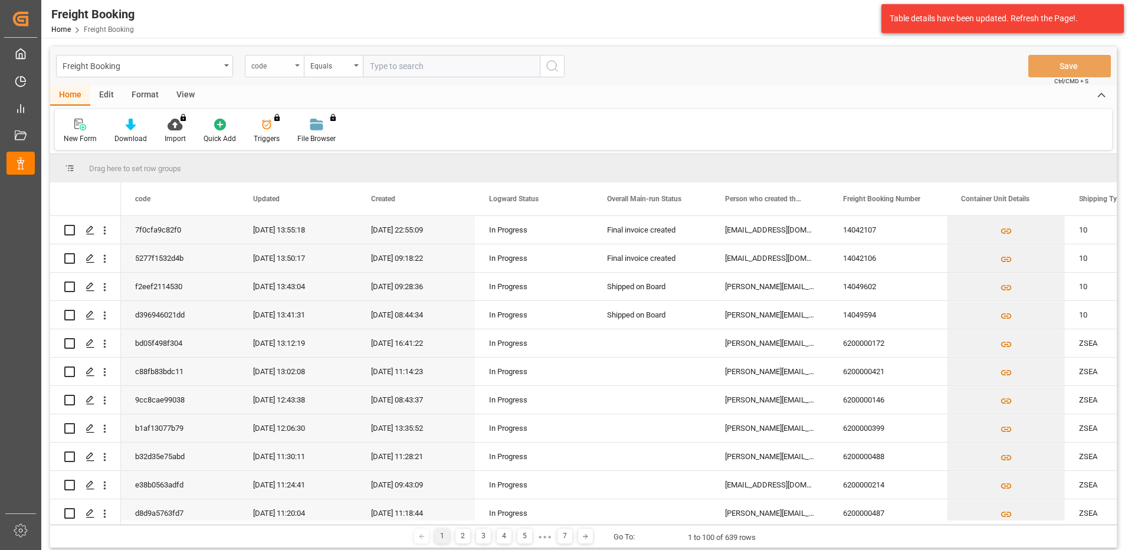
click at [294, 70] on div "code" at bounding box center [274, 66] width 59 height 22
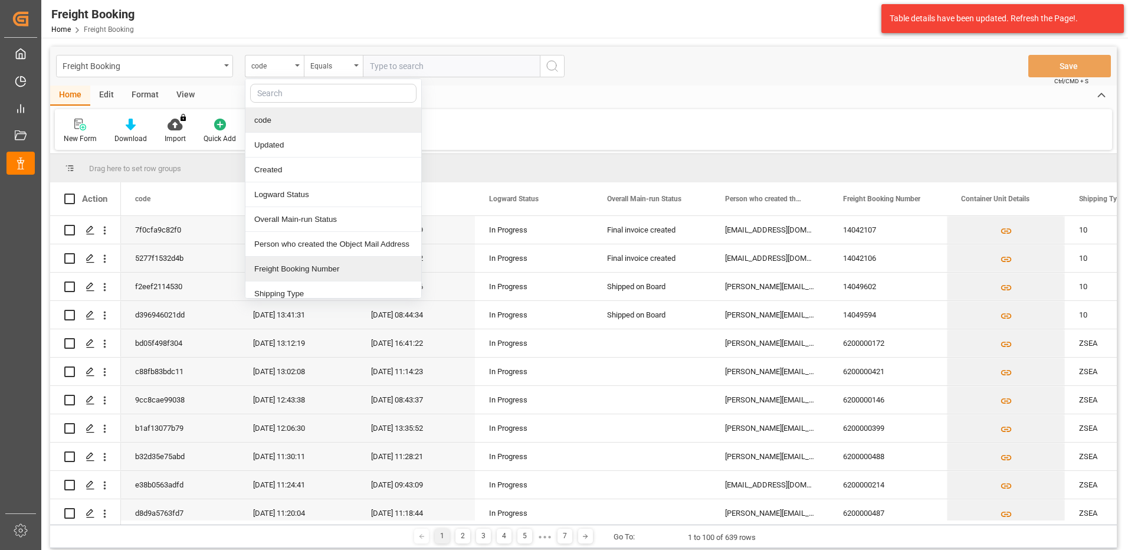
click at [283, 267] on div "Freight Booking Number" at bounding box center [333, 269] width 176 height 25
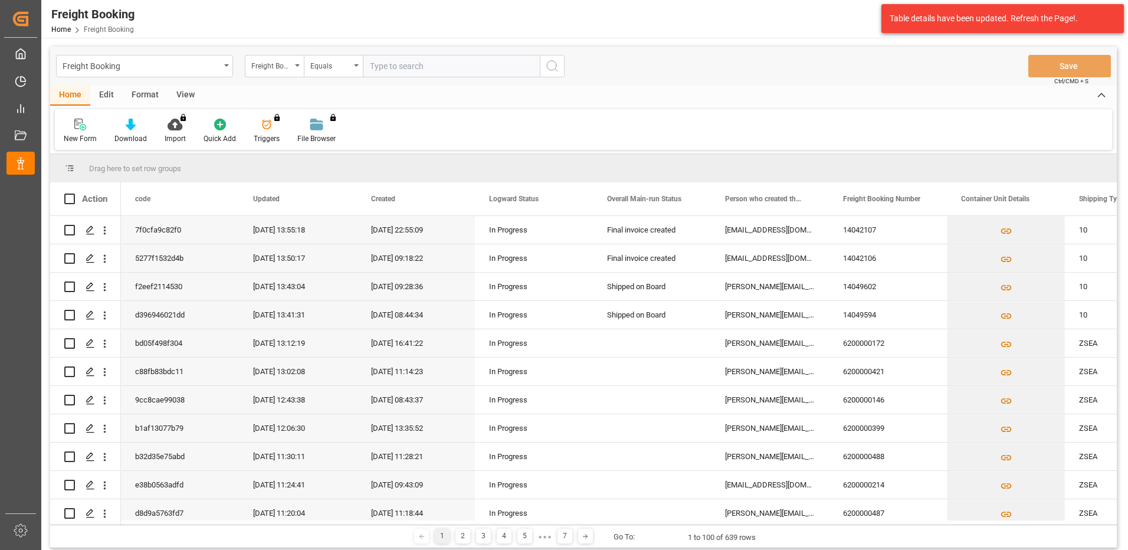
paste input "6200000112"
type input "6200000112"
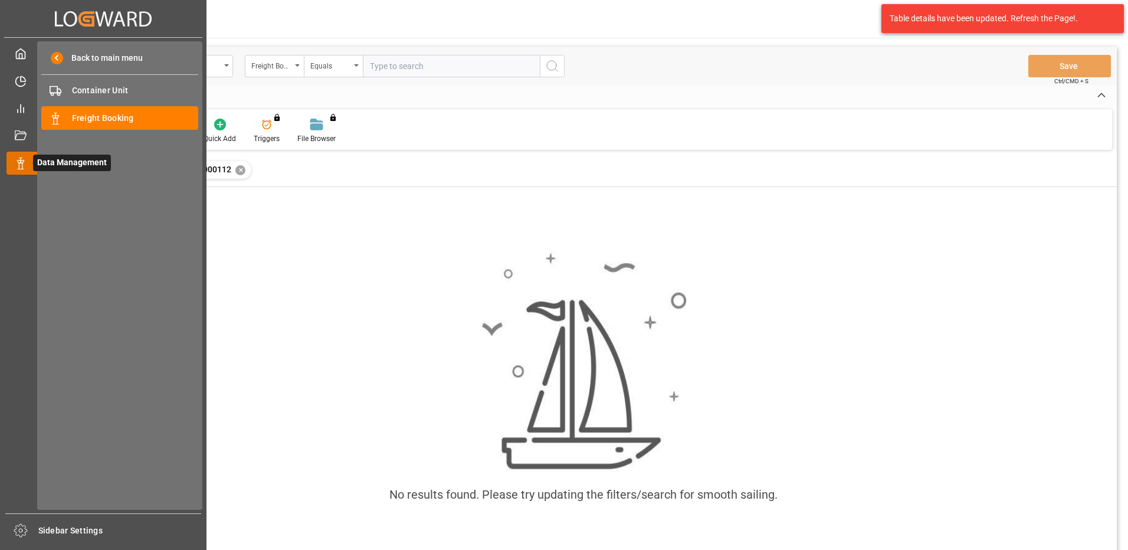
click at [11, 163] on div at bounding box center [16, 163] width 20 height 12
click at [135, 117] on span "Freight Booking" at bounding box center [135, 118] width 127 height 12
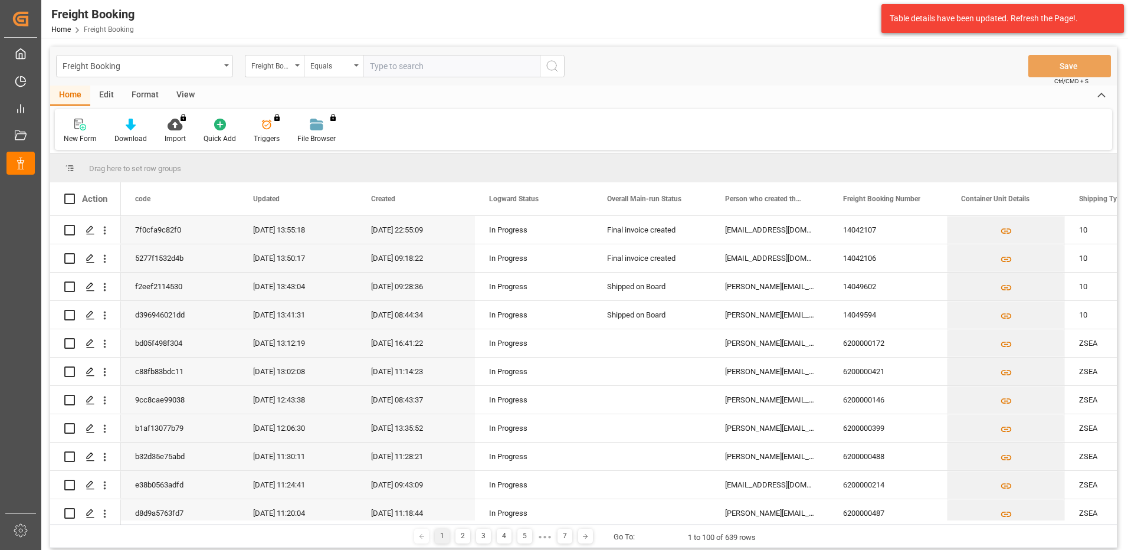
click at [377, 71] on input "text" at bounding box center [451, 66] width 177 height 22
paste input "6200000112"
type input "6200000112"
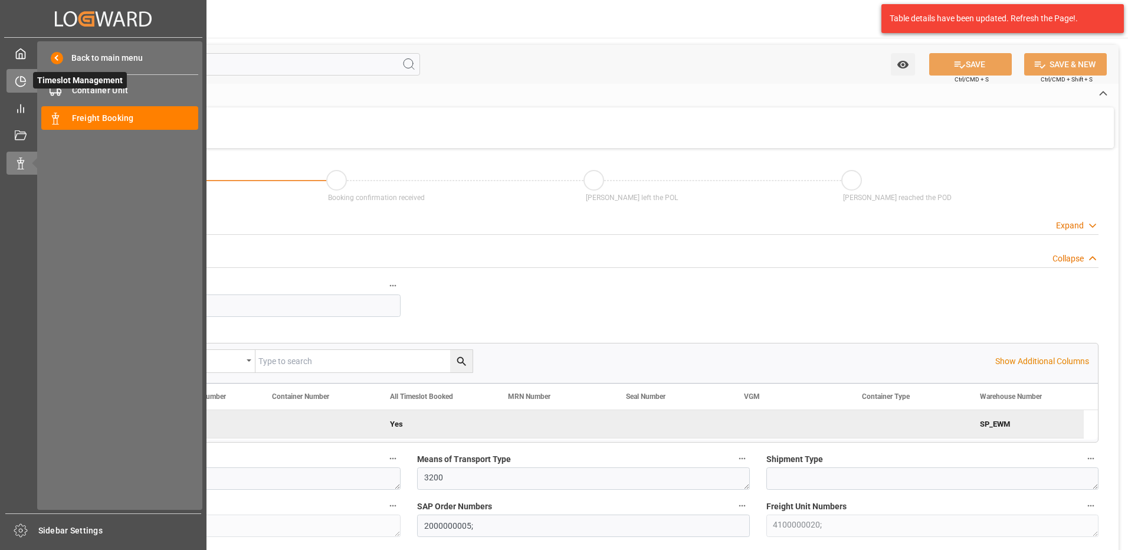
click at [22, 79] on icon at bounding box center [21, 81] width 12 height 12
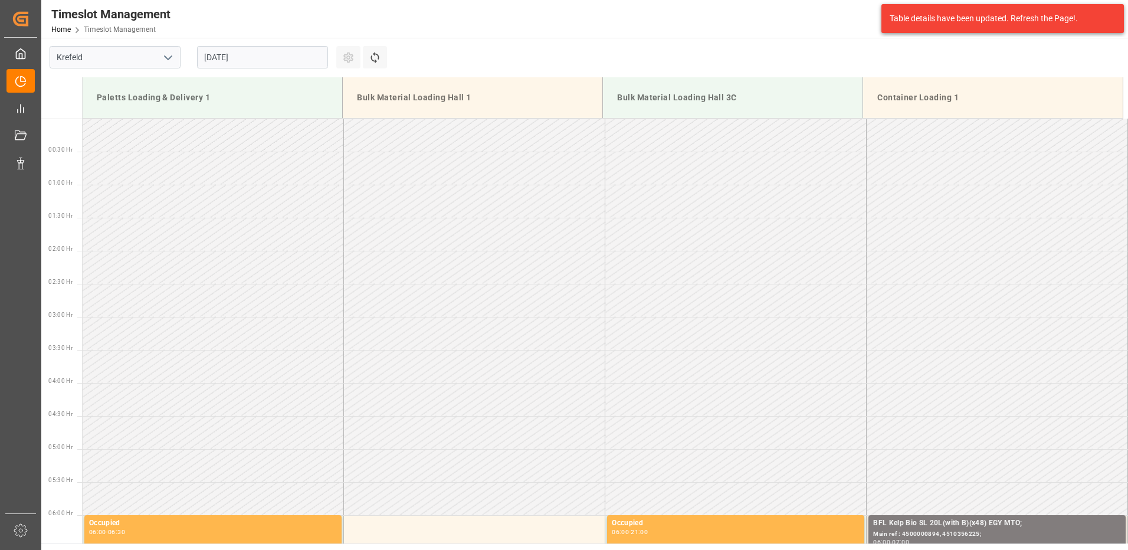
scroll to position [851, 0]
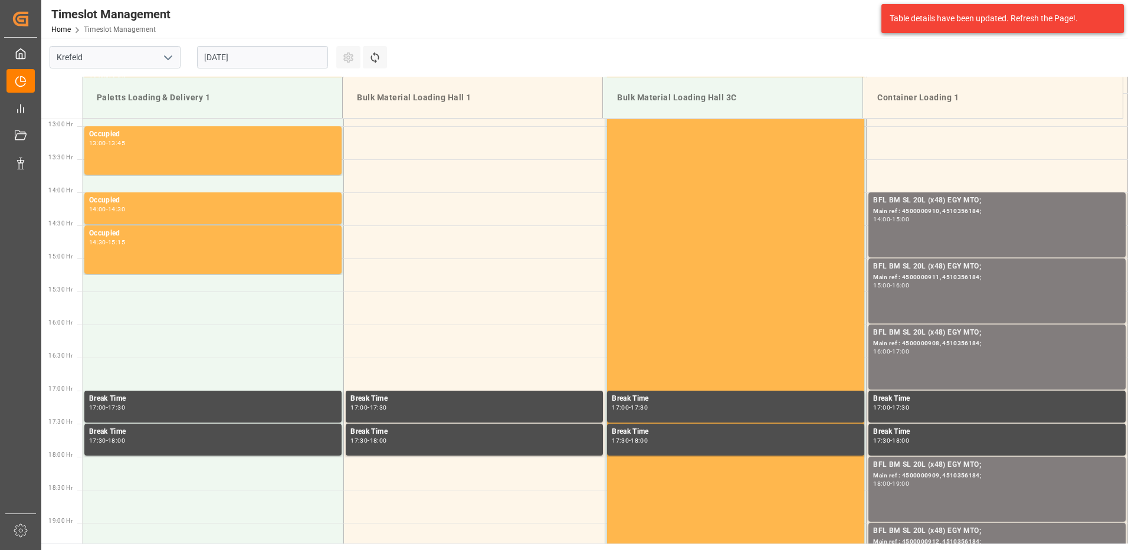
click at [275, 58] on input "[DATE]" at bounding box center [262, 57] width 131 height 22
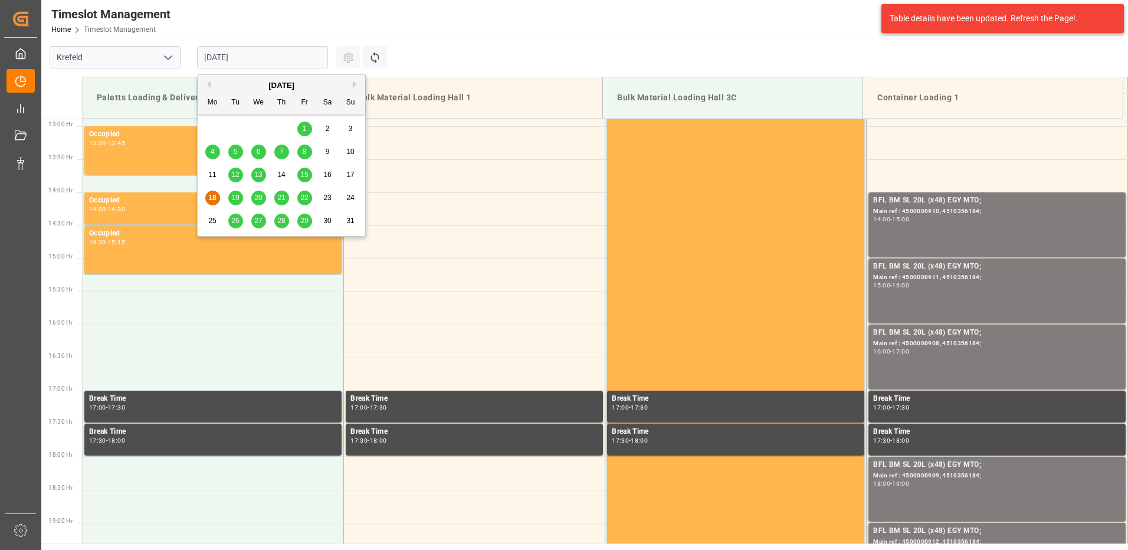
drag, startPoint x: 359, startPoint y: 82, endPoint x: 350, endPoint y: 87, distance: 10.3
click at [357, 83] on button "Next Month" at bounding box center [356, 84] width 7 height 7
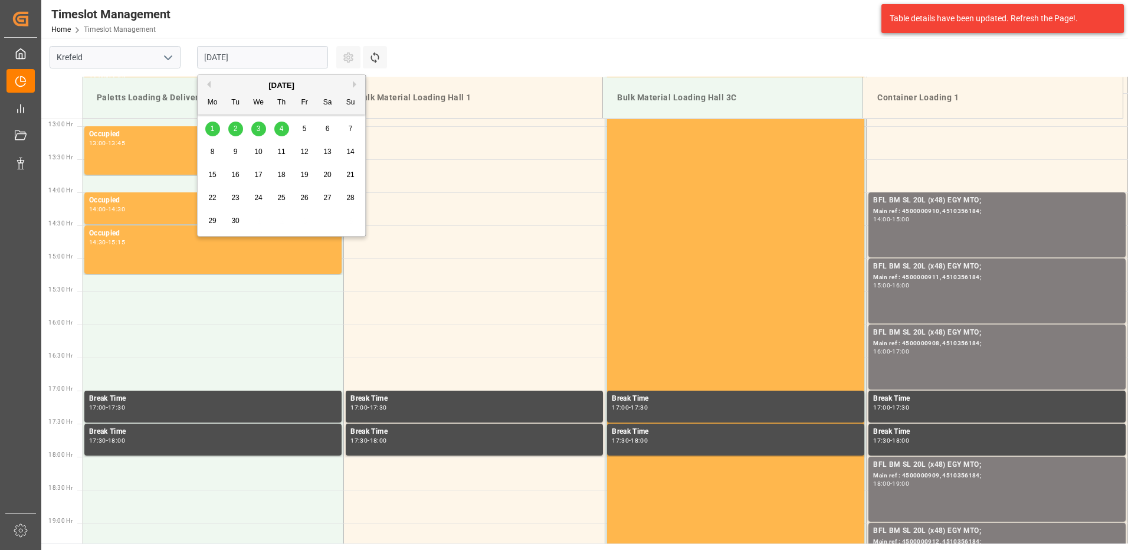
click at [252, 130] on div "3" at bounding box center [258, 129] width 15 height 14
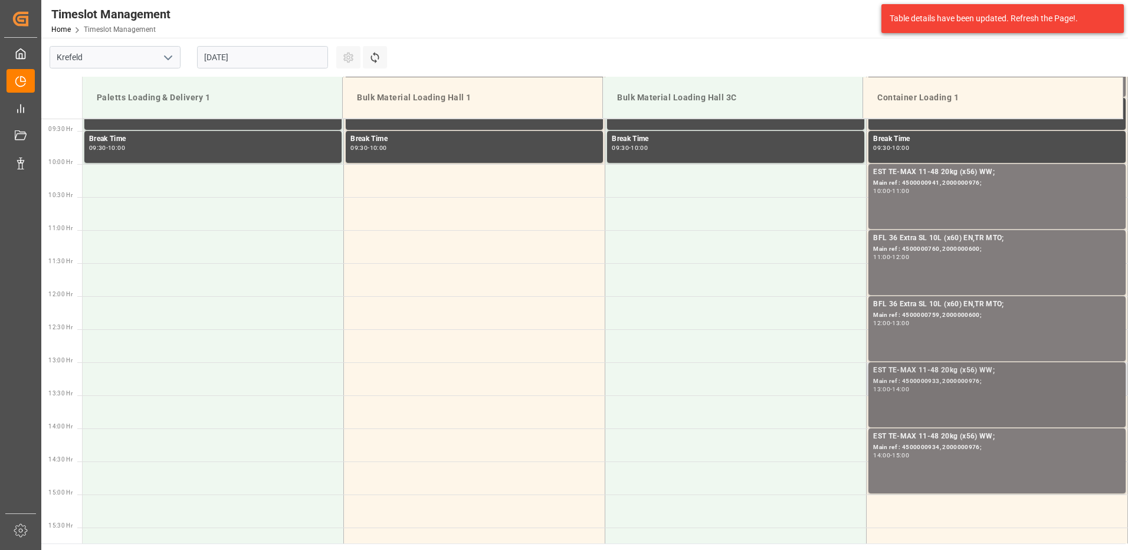
scroll to position [792, 0]
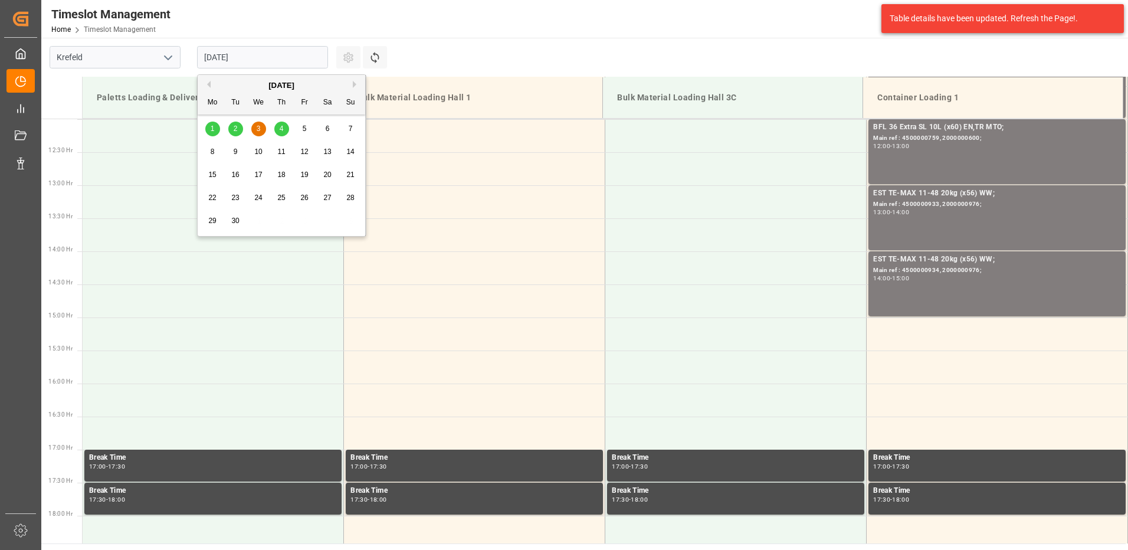
click at [221, 60] on input "[DATE]" at bounding box center [262, 57] width 131 height 22
click at [236, 126] on span "2" at bounding box center [236, 128] width 4 height 8
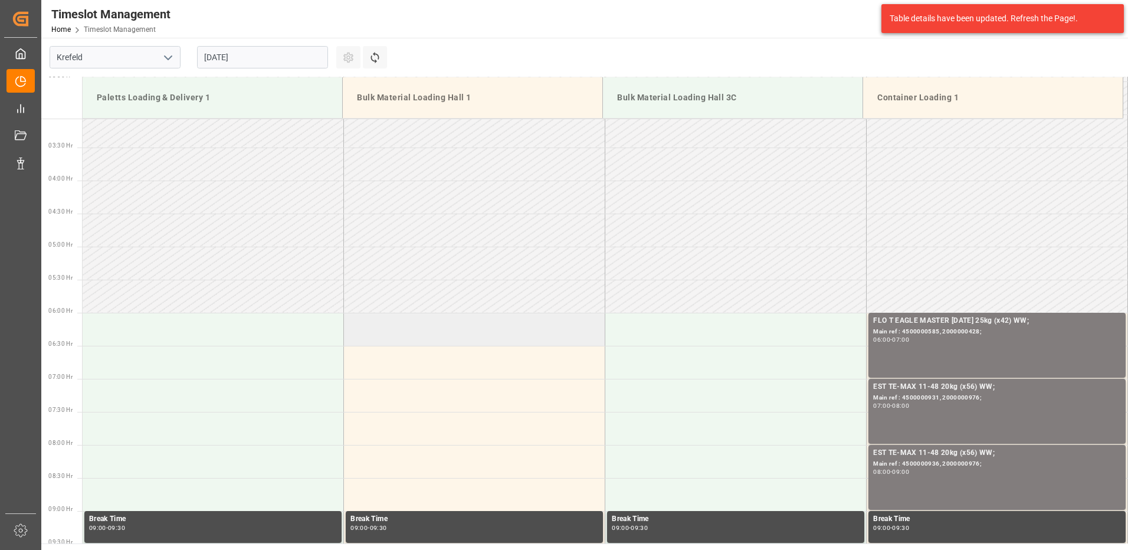
scroll to position [320, 0]
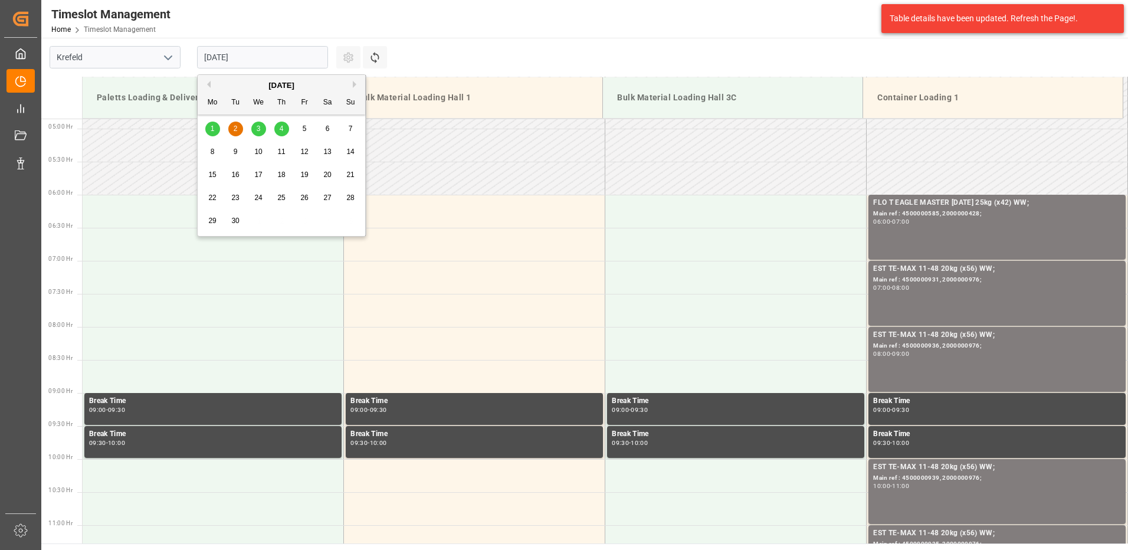
click at [211, 52] on input "[DATE]" at bounding box center [262, 57] width 131 height 22
click at [280, 127] on span "4" at bounding box center [282, 128] width 4 height 8
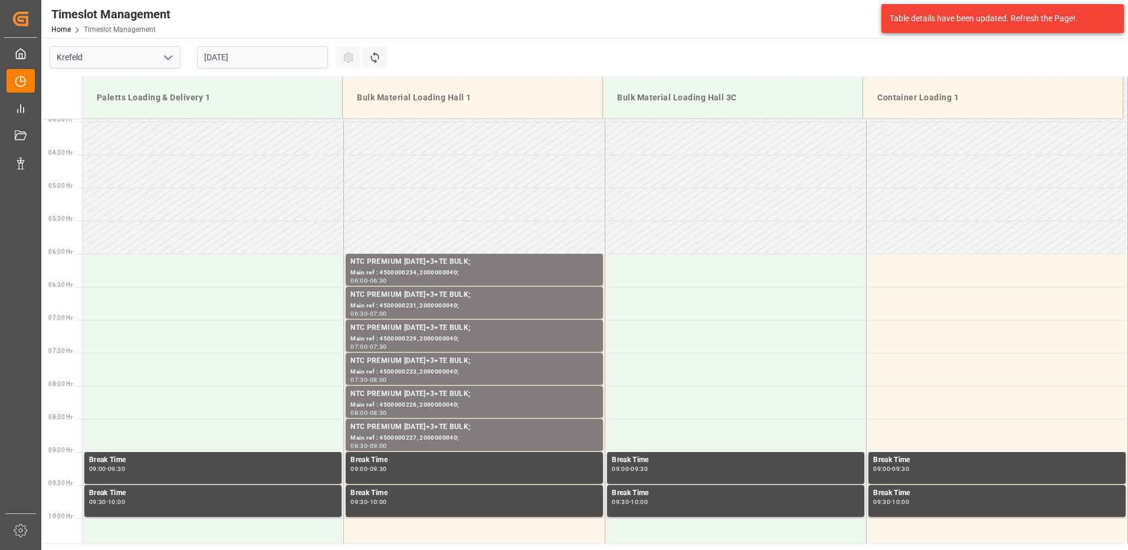
scroll to position [202, 0]
